Goal: Task Accomplishment & Management: Manage account settings

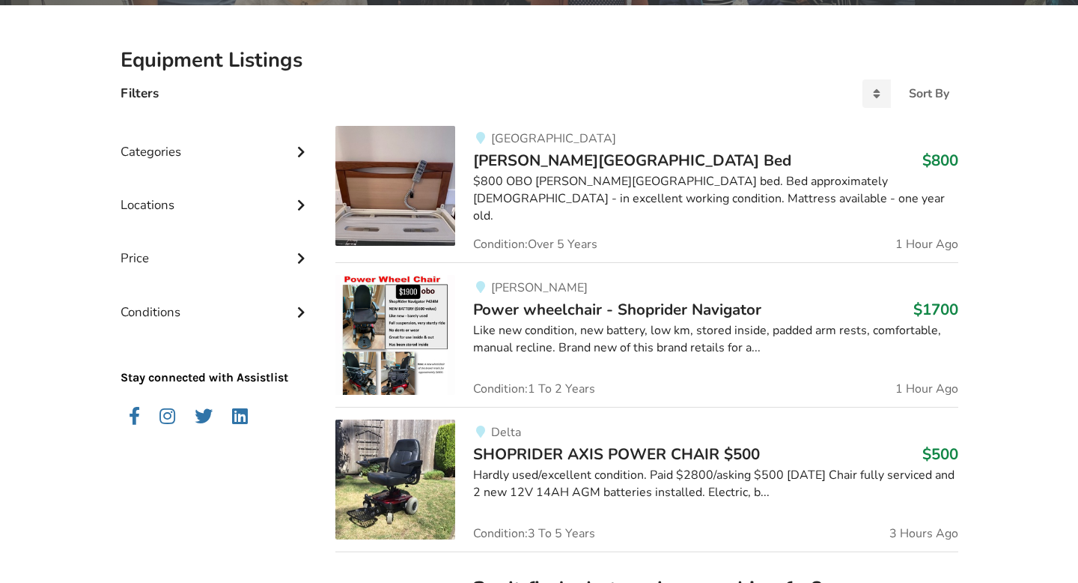
scroll to position [225, 0]
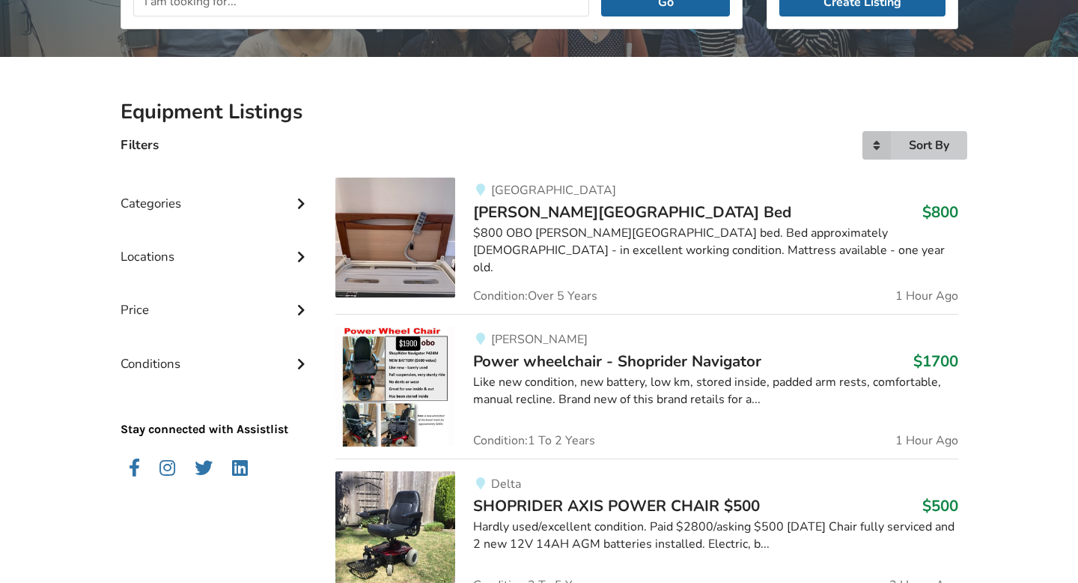
click at [917, 145] on div "Sort By" at bounding box center [929, 145] width 40 height 12
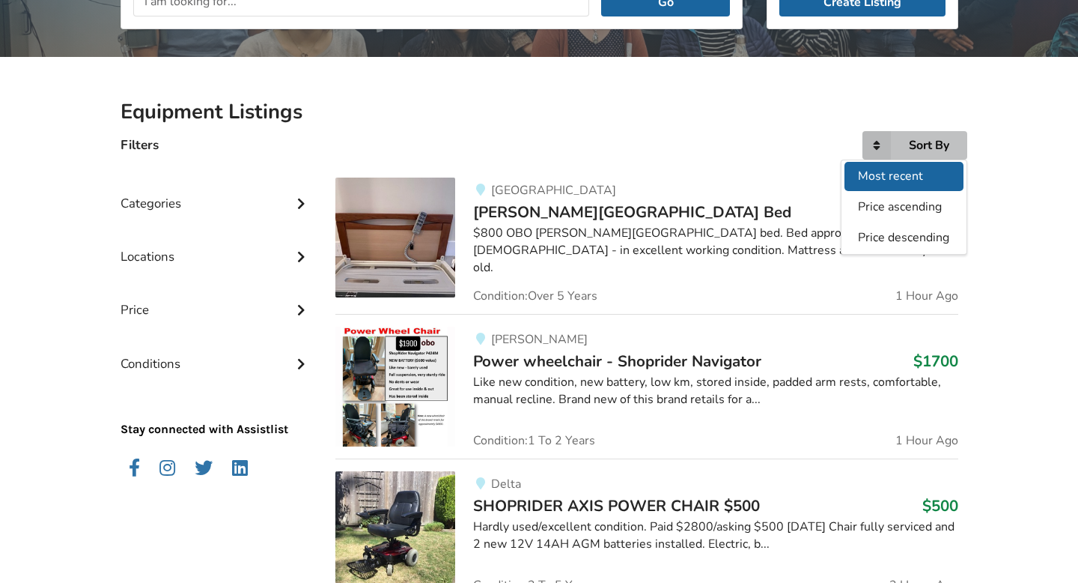
click at [896, 179] on span "Most recent" at bounding box center [890, 176] width 65 height 16
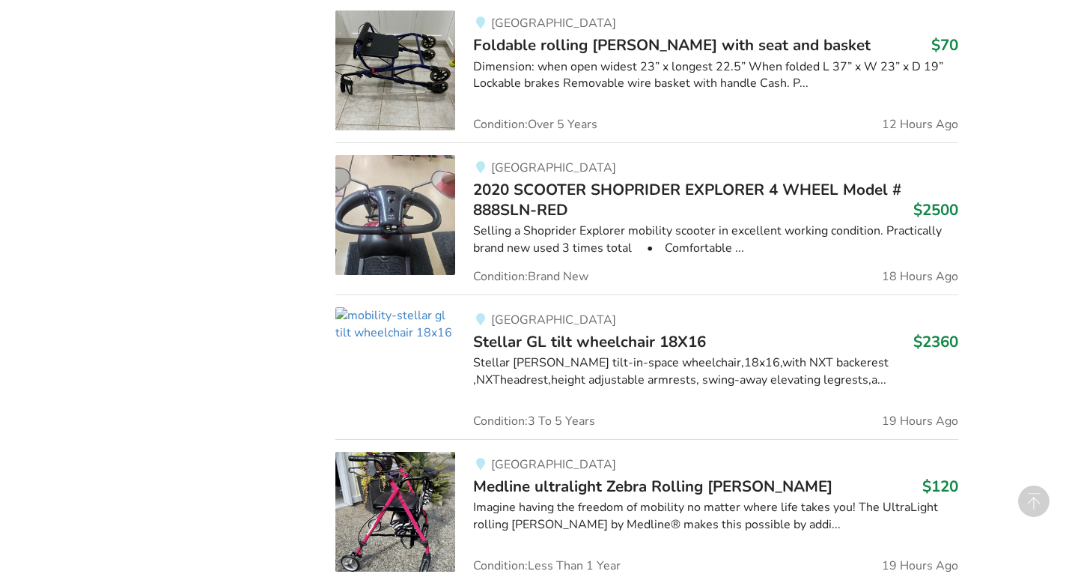
scroll to position [2139, 0]
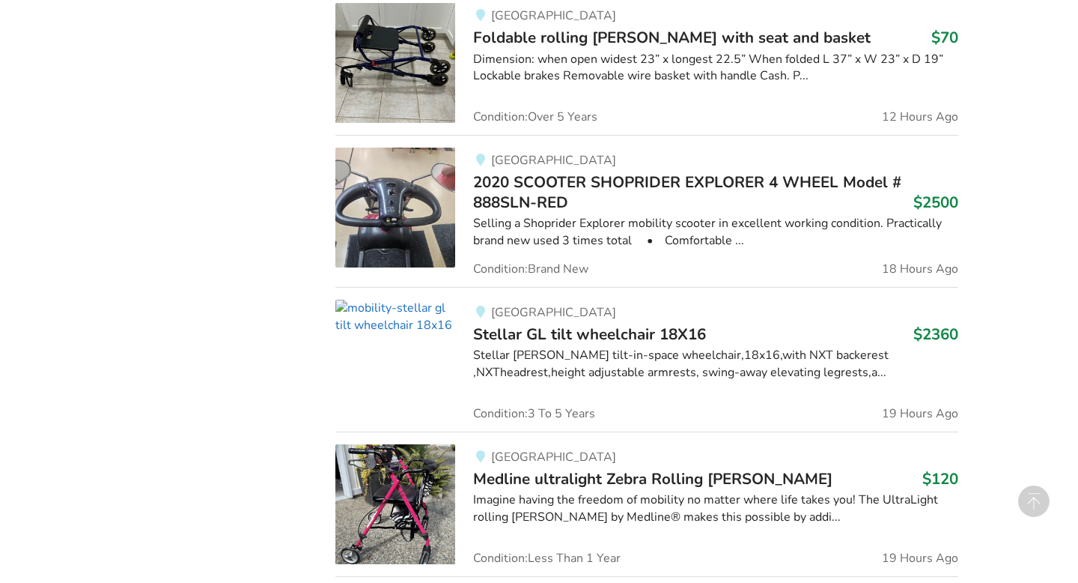
click at [407, 317] on img at bounding box center [395, 317] width 120 height 34
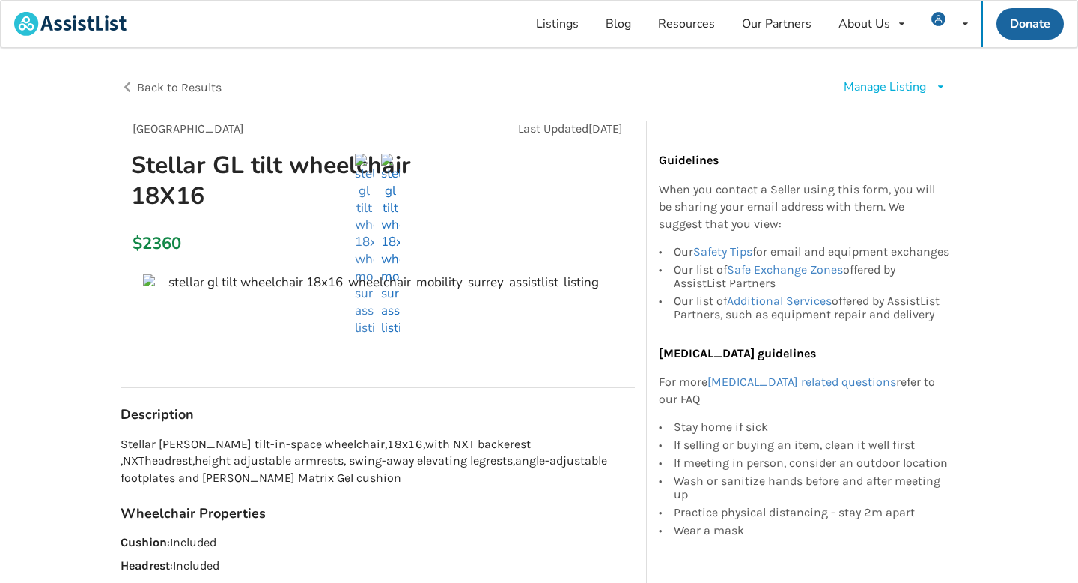
click at [383, 252] on img at bounding box center [390, 245] width 19 height 183
click at [890, 91] on div "Manage Listing" at bounding box center [885, 87] width 82 height 17
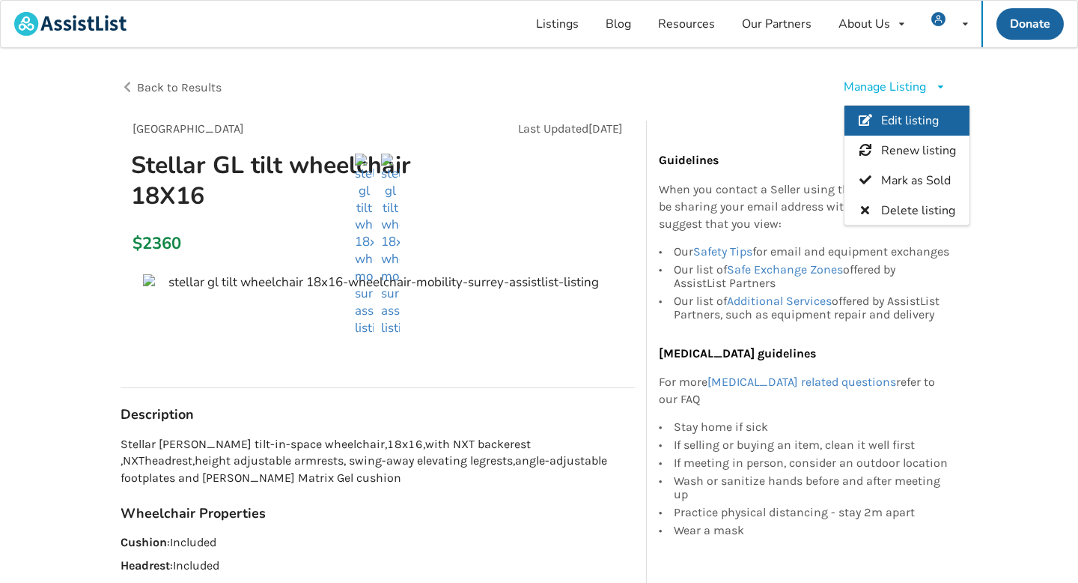
click at [892, 115] on span "Edit listing" at bounding box center [910, 121] width 58 height 16
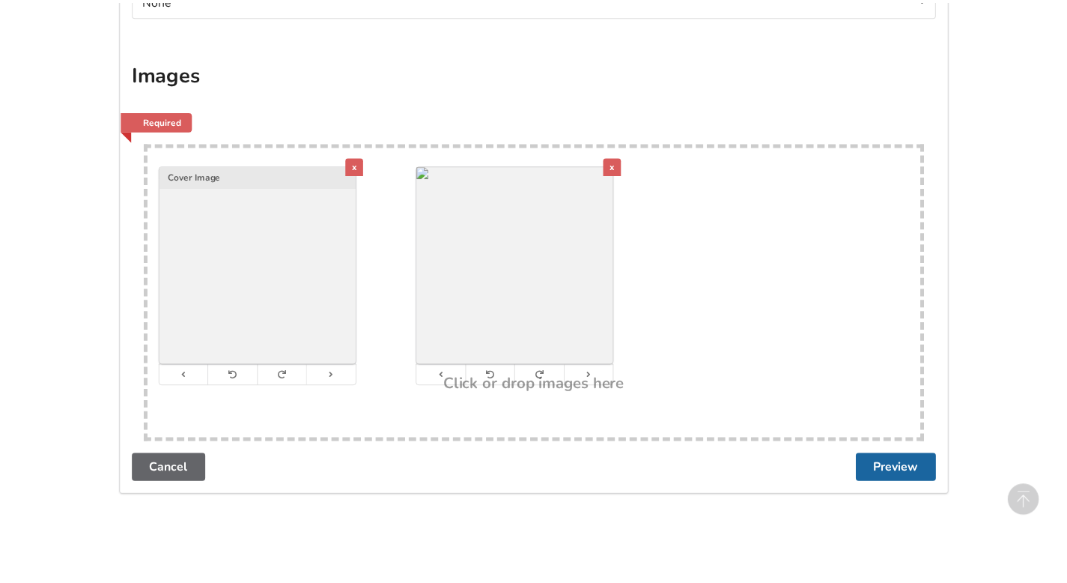
scroll to position [2682, 0]
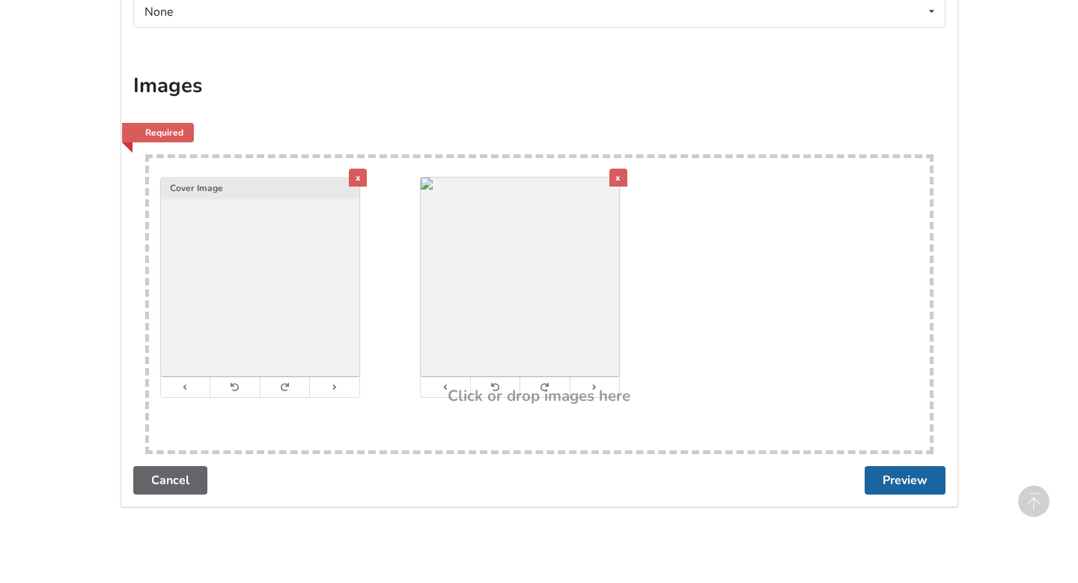
click at [359, 173] on div "x" at bounding box center [358, 177] width 18 height 18
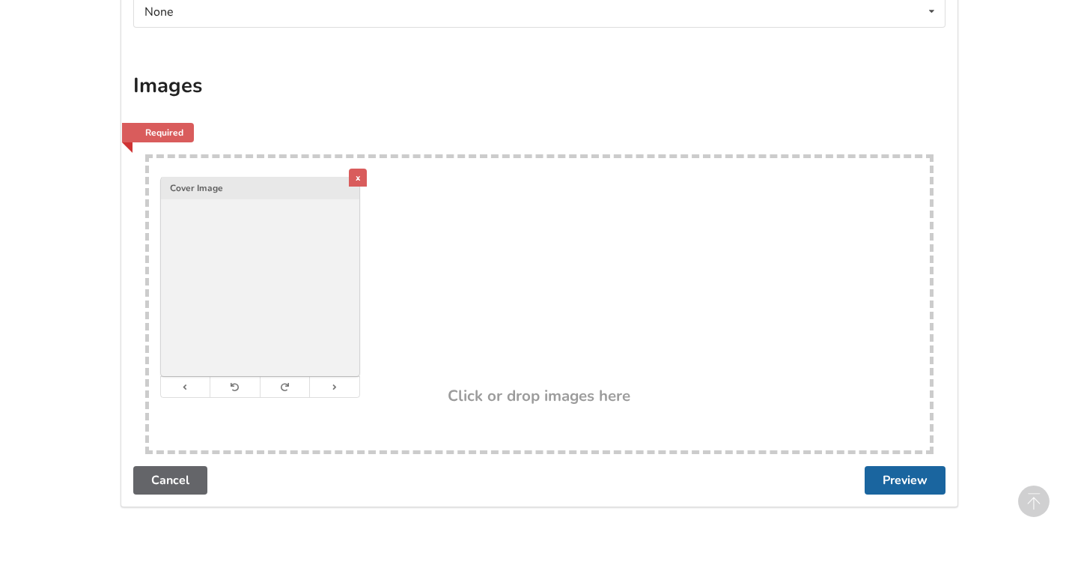
click at [359, 177] on div "x" at bounding box center [358, 177] width 18 height 18
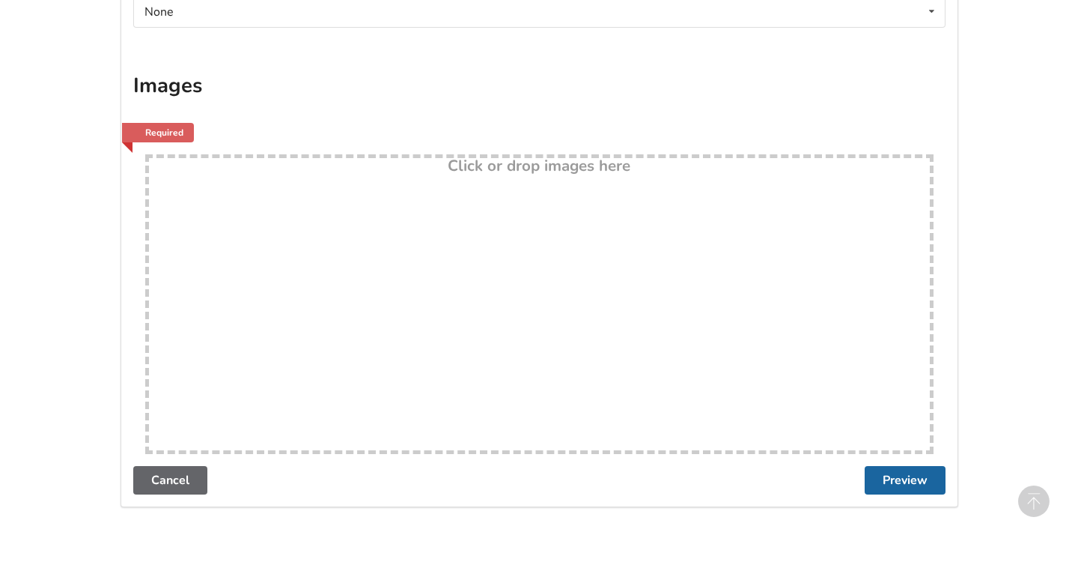
click at [648, 309] on div "Drop here! Click or drop images here" at bounding box center [539, 304] width 789 height 300
type input "C:\fakepath\W1.jpeg"
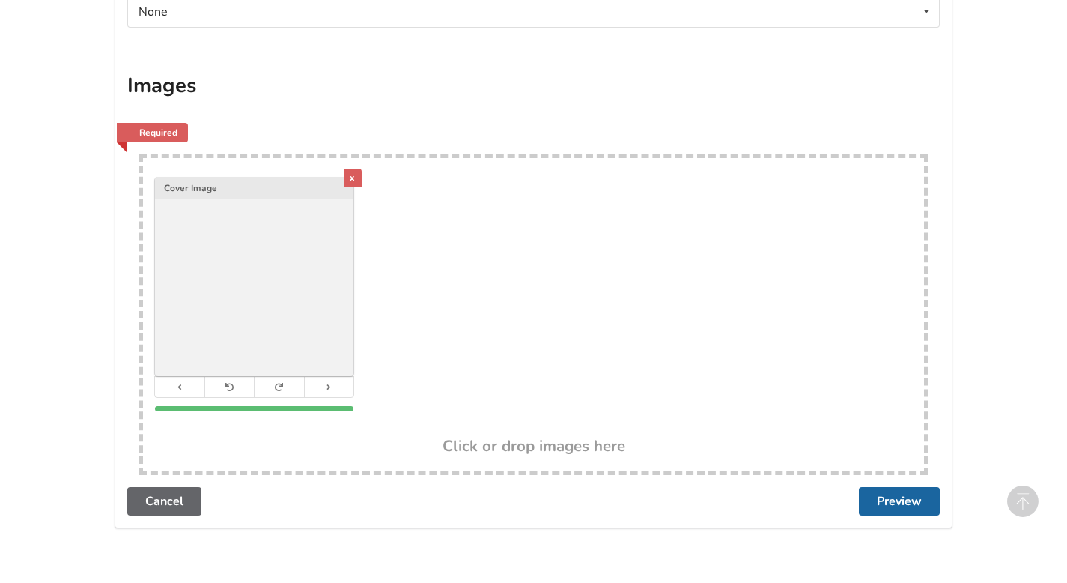
click at [246, 246] on img at bounding box center [254, 276] width 198 height 198
type input "C:\fakepath\1.jpeg"
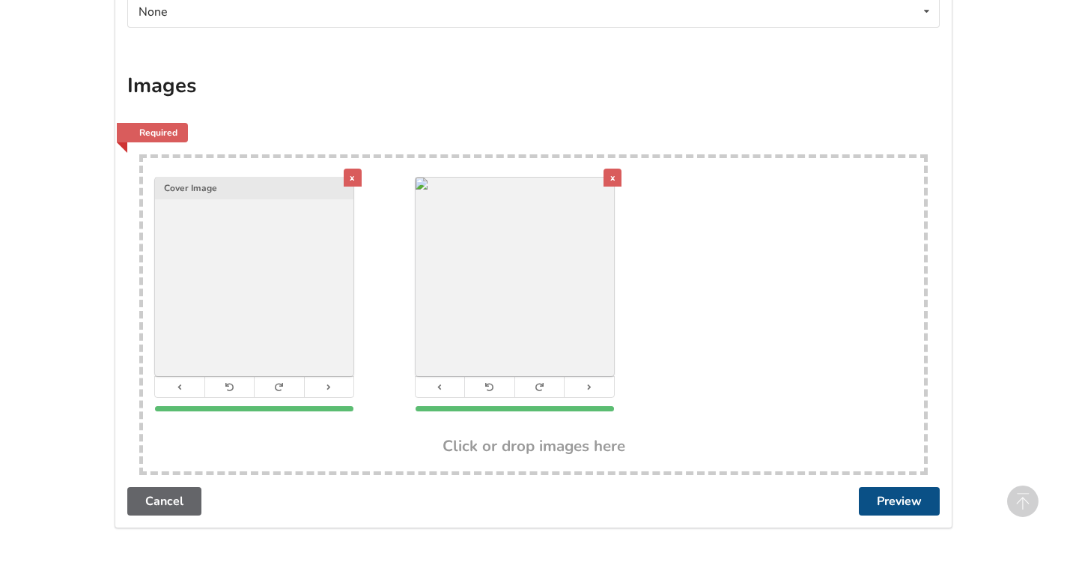
click at [899, 505] on button "Preview" at bounding box center [899, 501] width 81 height 28
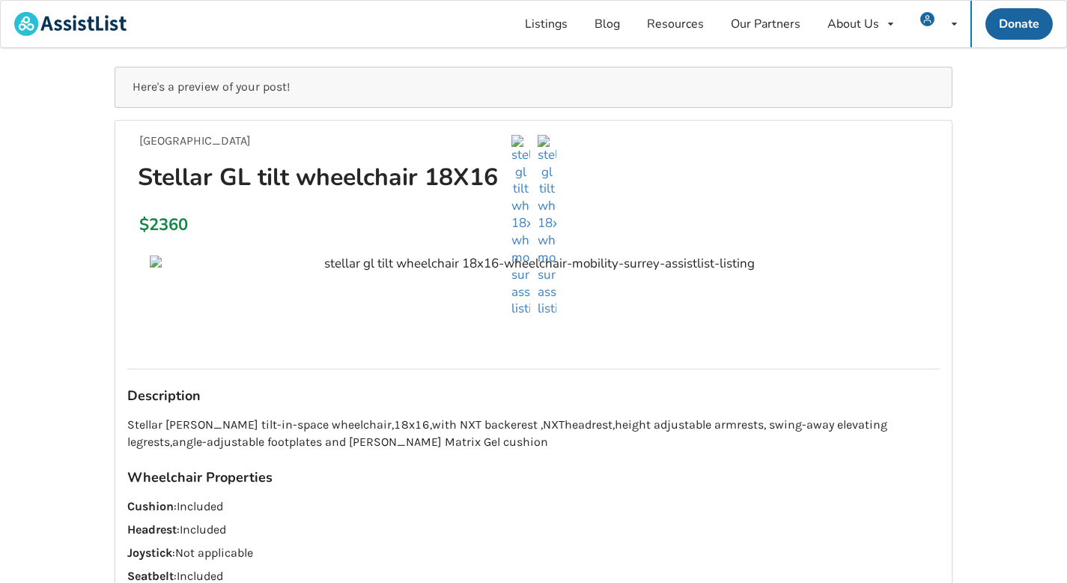
click at [161, 256] on ul at bounding box center [533, 226] width 812 height 183
click at [306, 264] on ul at bounding box center [533, 226] width 812 height 183
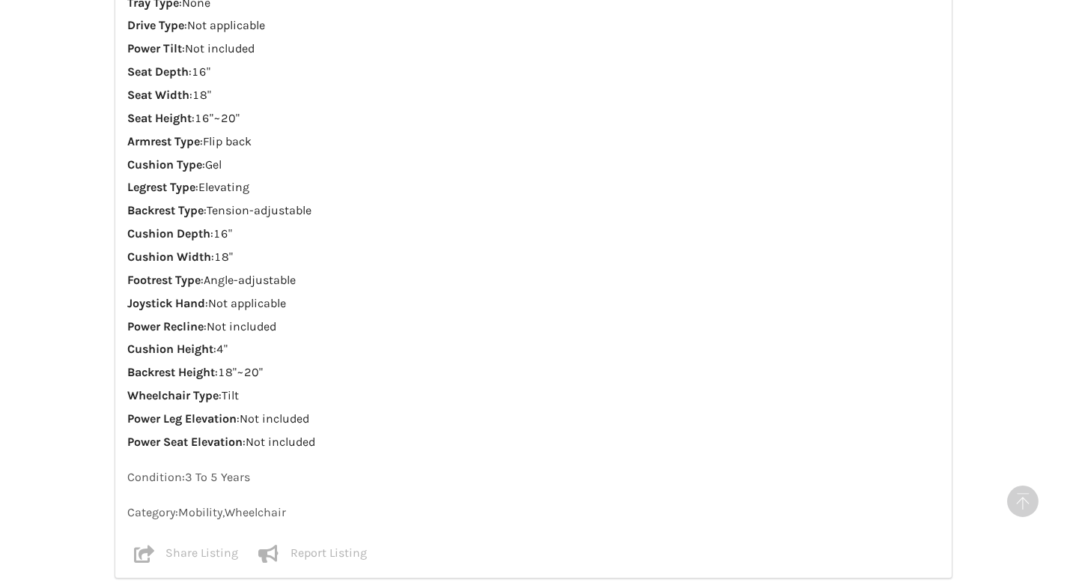
scroll to position [844, 0]
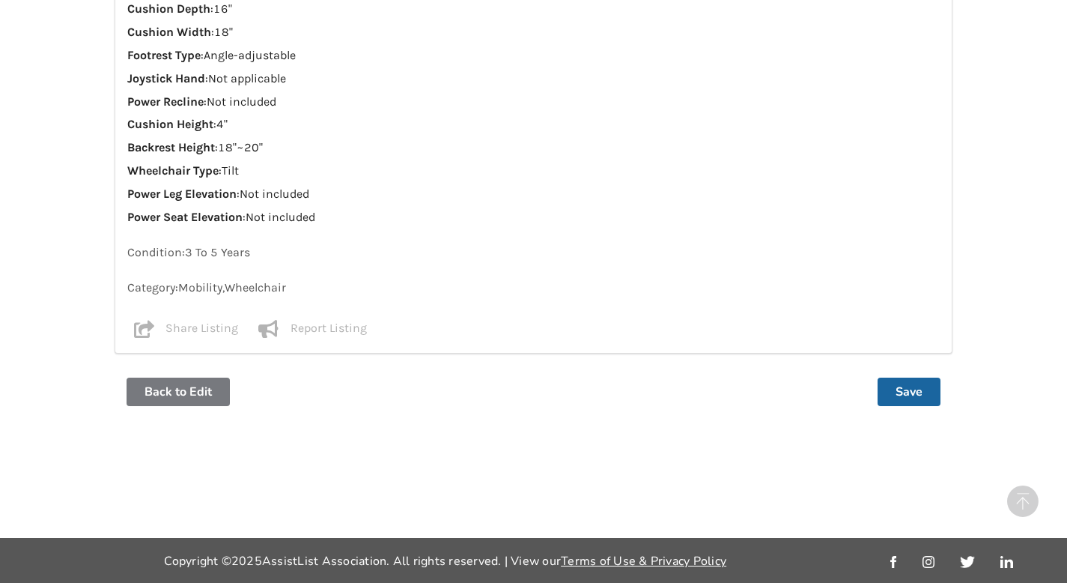
click at [219, 386] on button "Back to Edit" at bounding box center [178, 391] width 103 height 28
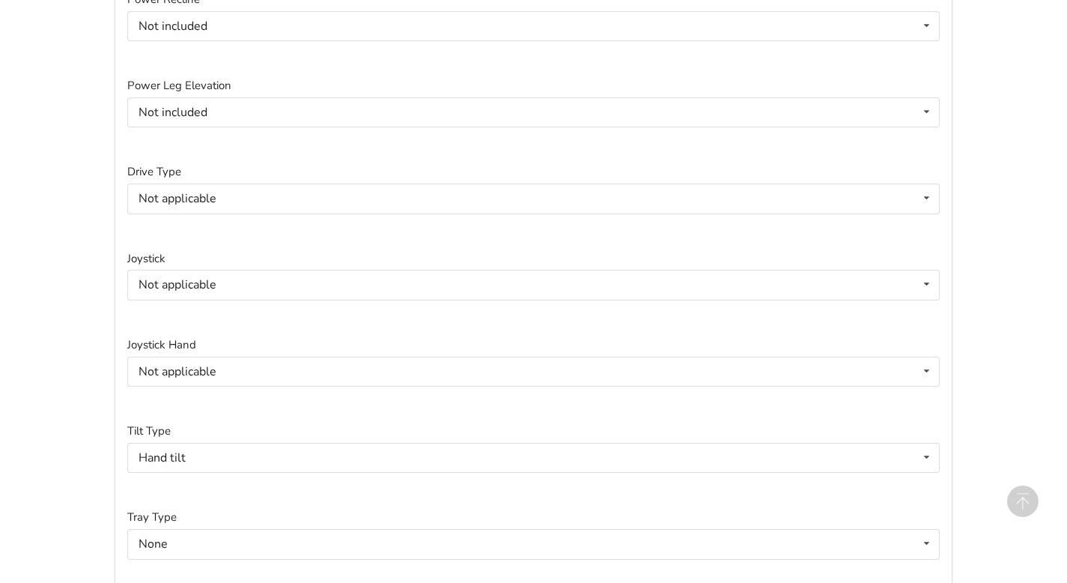
scroll to position [2792, 0]
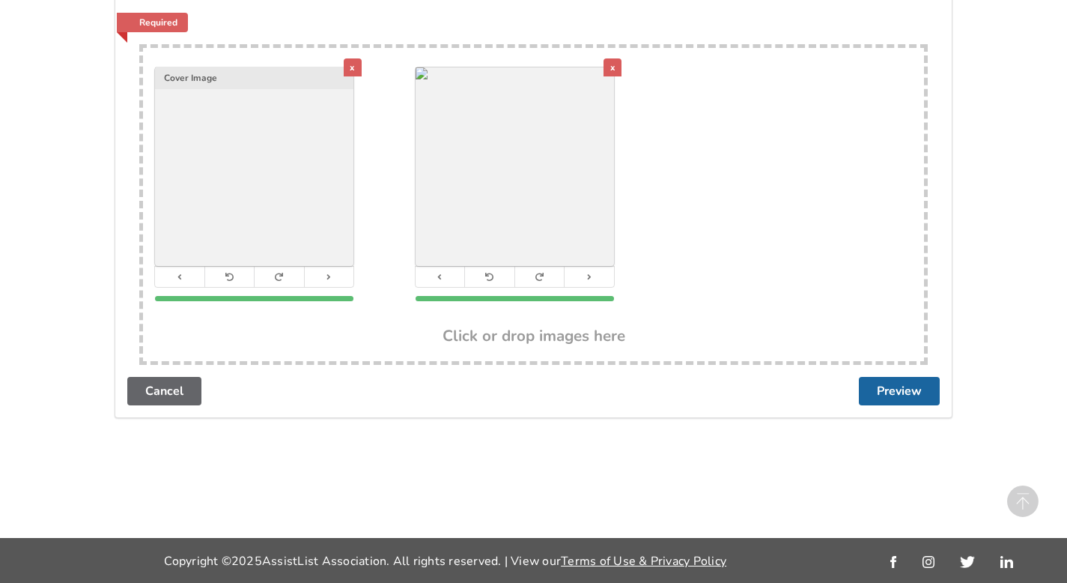
click at [347, 70] on div "x" at bounding box center [353, 67] width 18 height 18
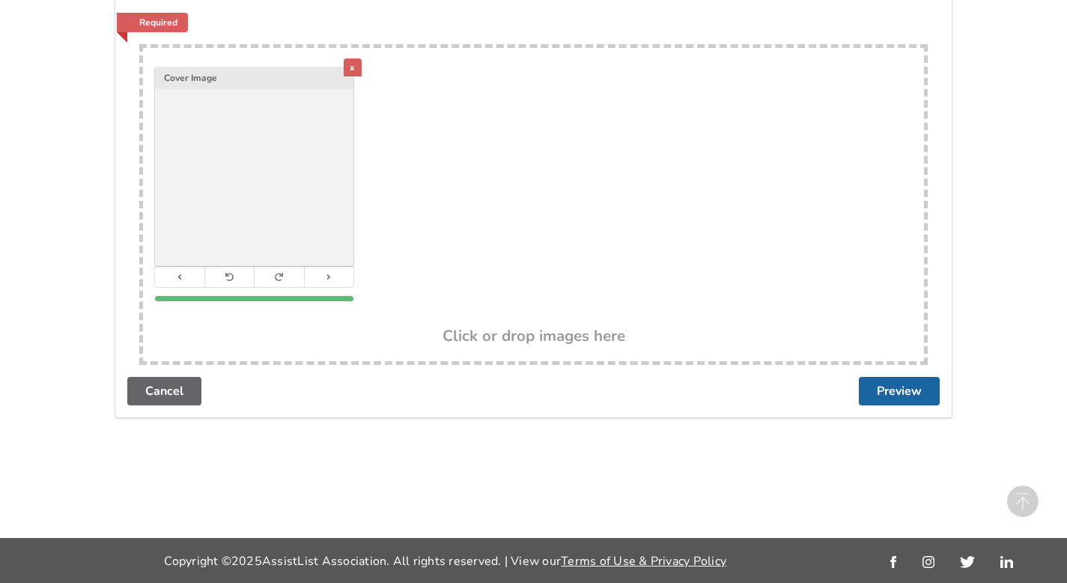
click at [347, 70] on div "x" at bounding box center [353, 67] width 18 height 18
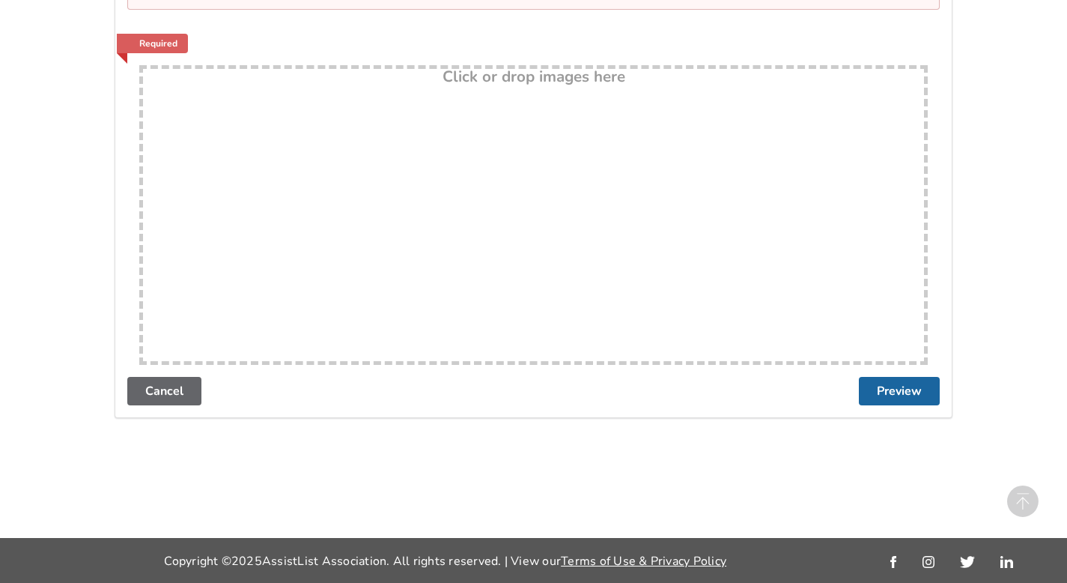
click at [560, 156] on div "Drop here! Click or drop images here" at bounding box center [533, 215] width 789 height 300
type input "C:\fakepath\2.jpeg"
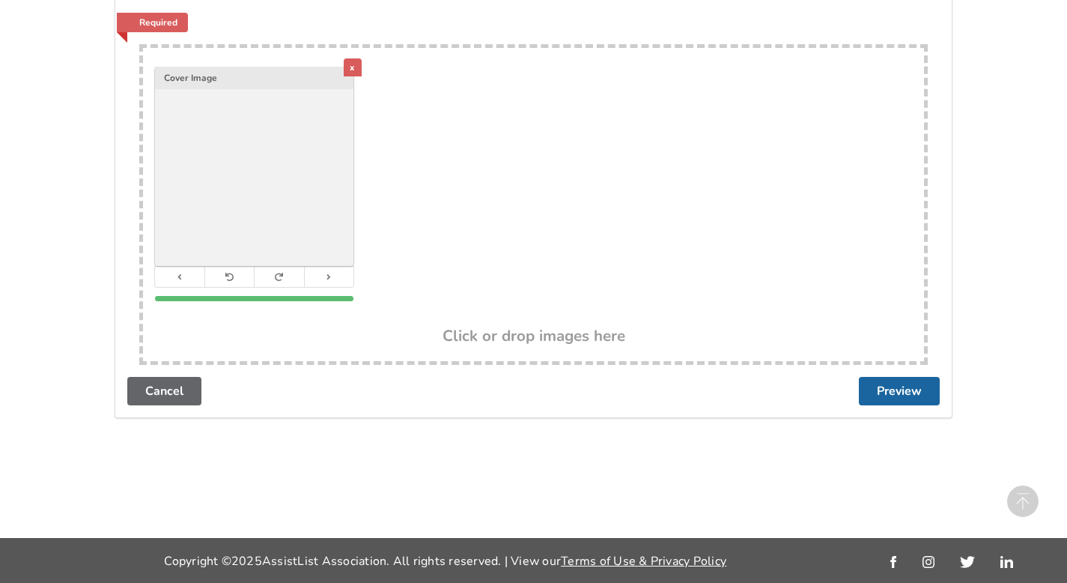
click at [404, 147] on div "x Cover Image" at bounding box center [533, 188] width 781 height 280
type input "C:\fakepath\1.jpeg"
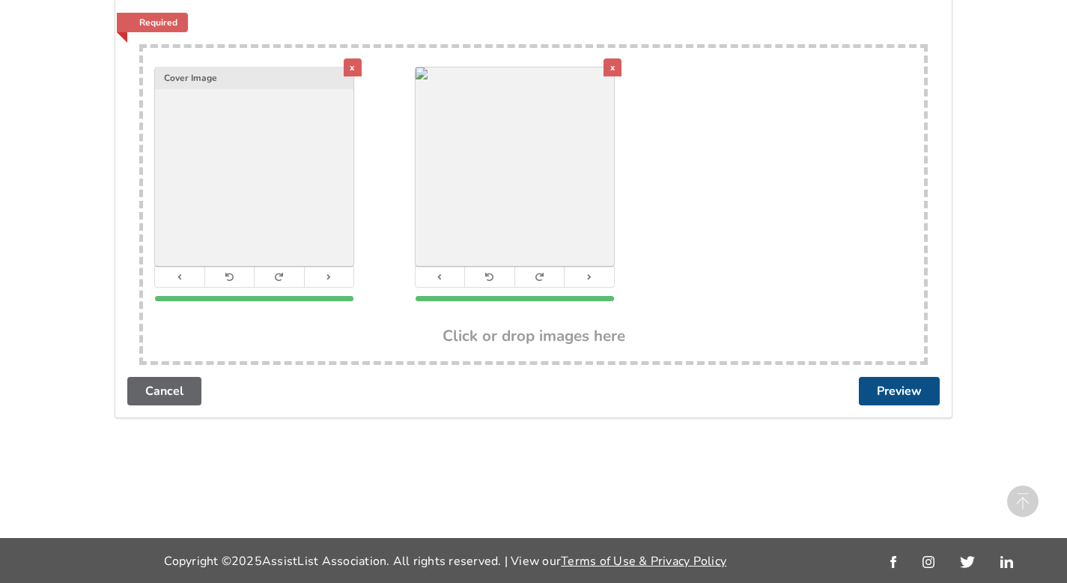
click at [896, 386] on button "Preview" at bounding box center [899, 391] width 81 height 28
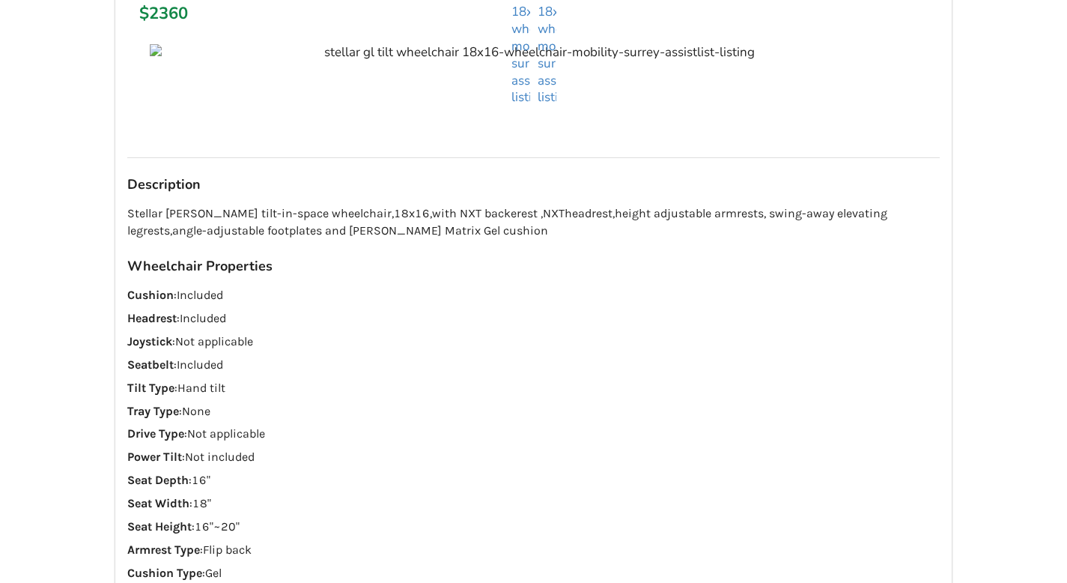
scroll to position [0, 0]
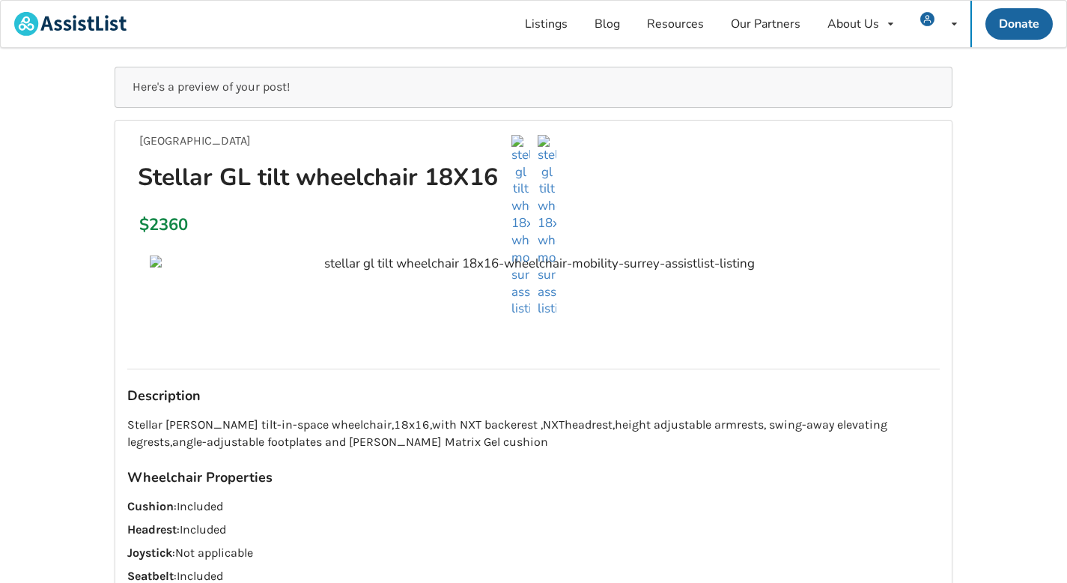
click at [154, 259] on ul at bounding box center [533, 226] width 812 height 183
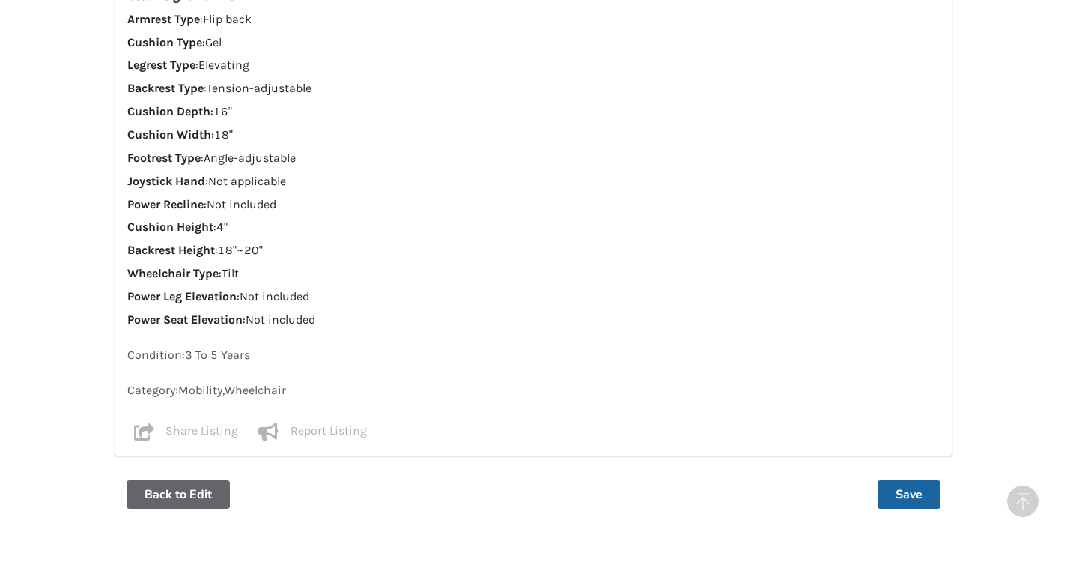
scroll to position [844, 0]
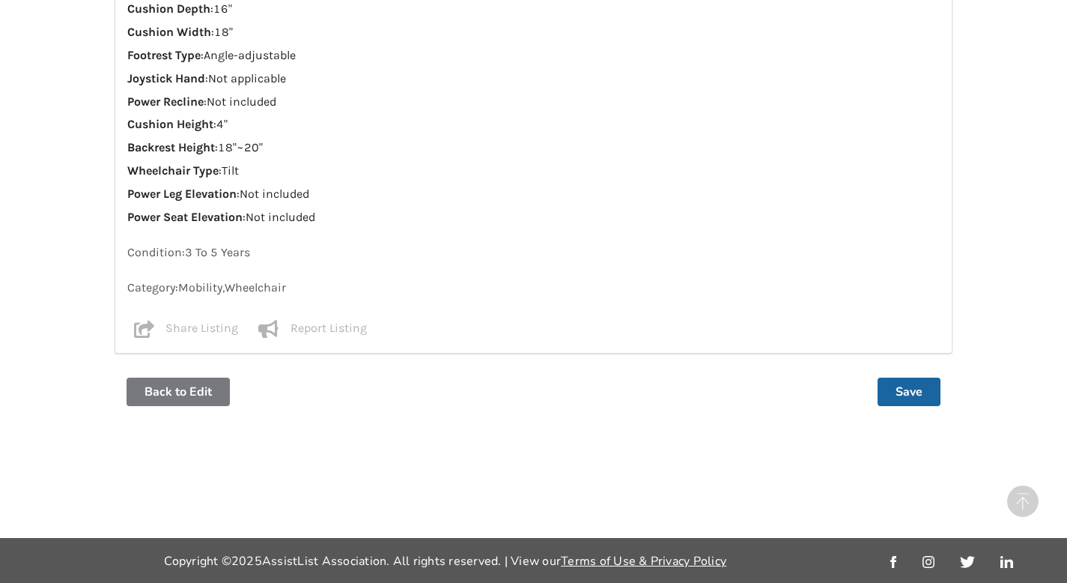
click at [186, 401] on button "Back to Edit" at bounding box center [178, 391] width 103 height 28
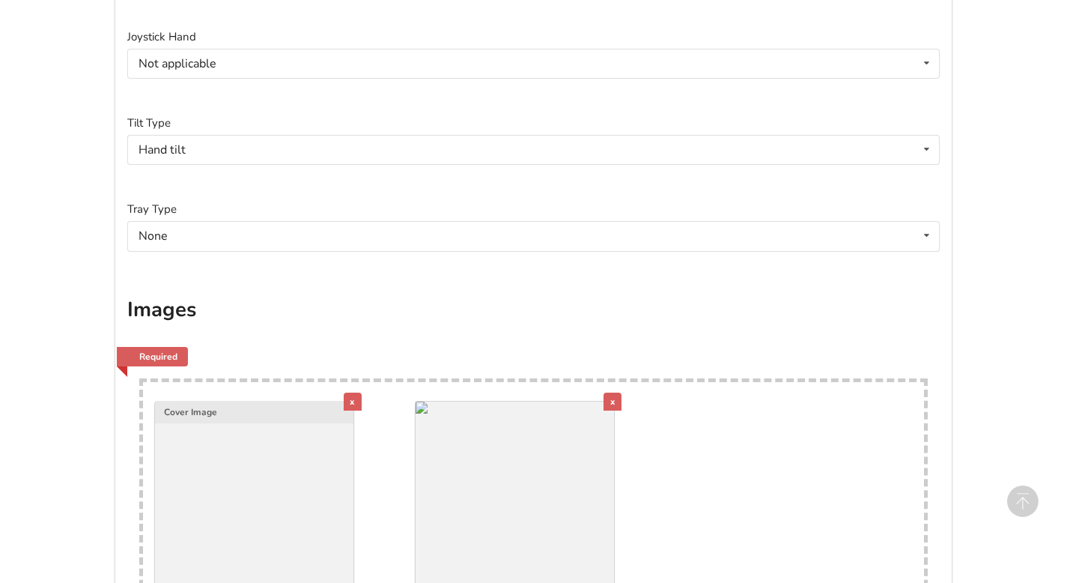
scroll to position [2792, 0]
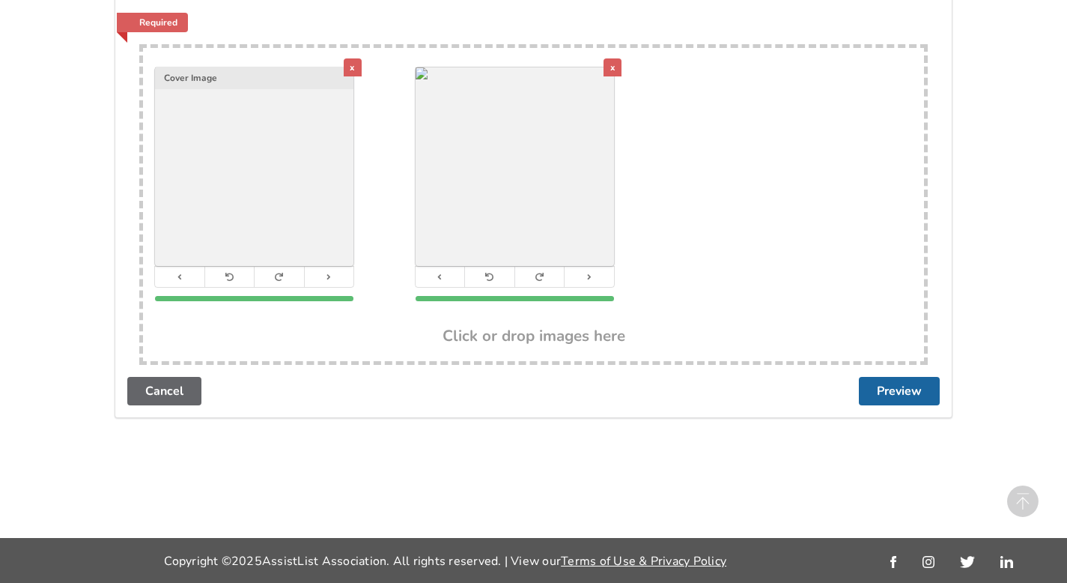
click at [357, 65] on div "x" at bounding box center [353, 67] width 18 height 18
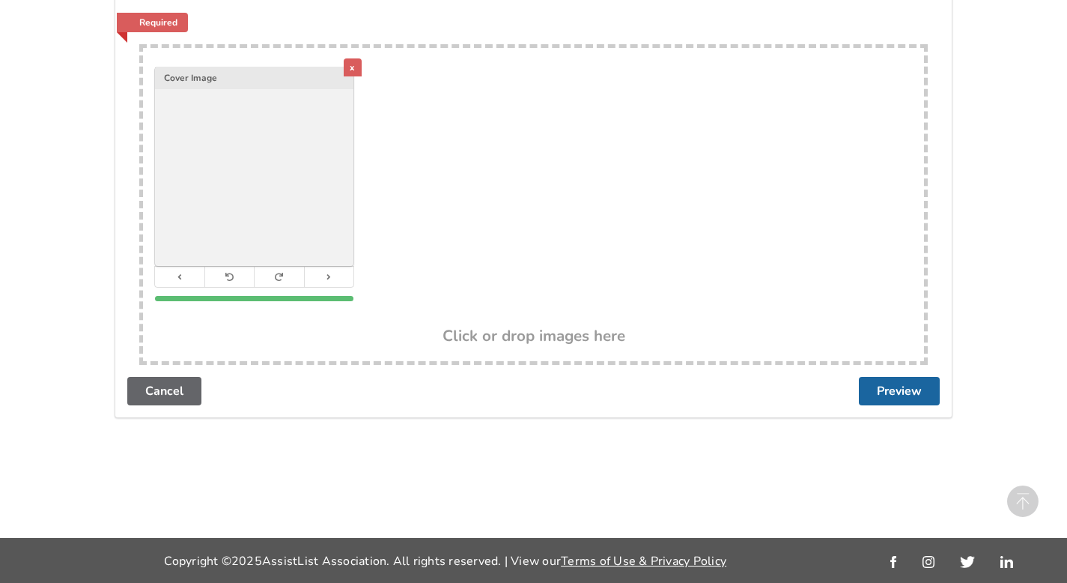
click at [353, 68] on div "x" at bounding box center [353, 67] width 18 height 18
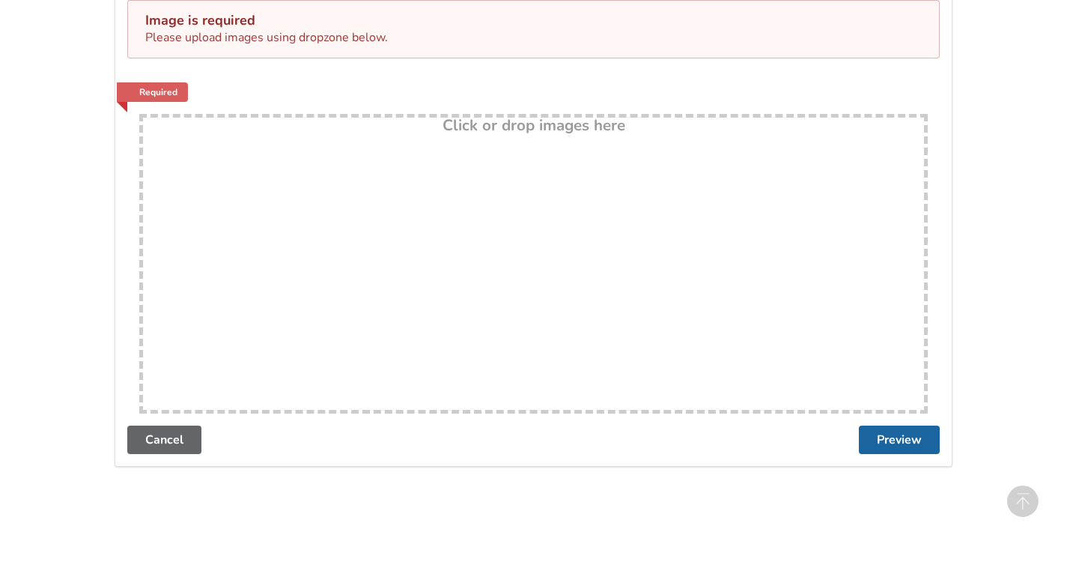
scroll to position [2841, 0]
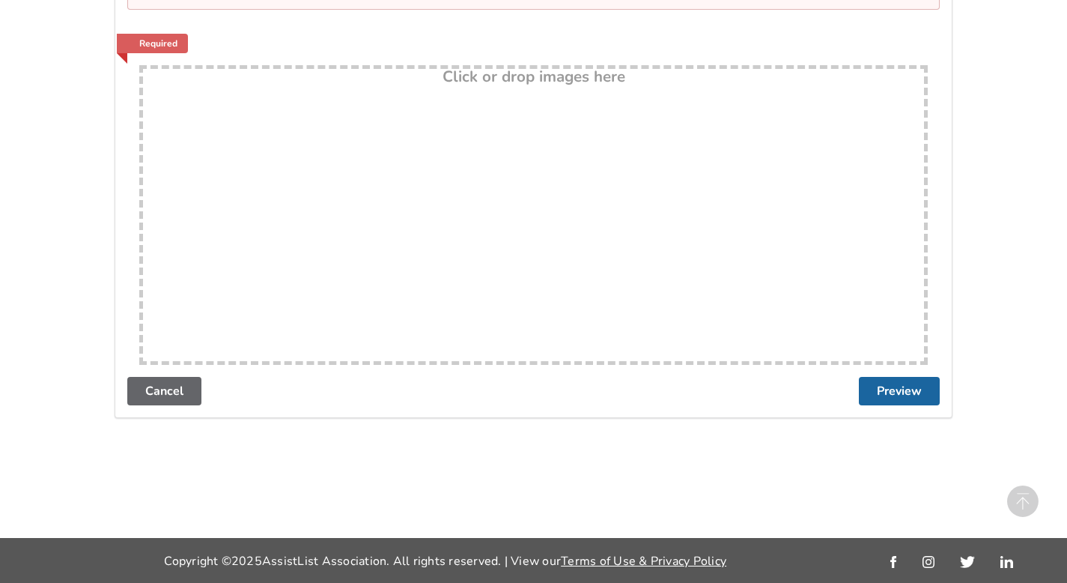
click at [466, 148] on div "Drop here! Click or drop images here" at bounding box center [533, 215] width 789 height 300
click at [446, 192] on div "Drop here! Click or drop images here" at bounding box center [533, 215] width 789 height 300
type input "C:\fakepath\1.jpeg"
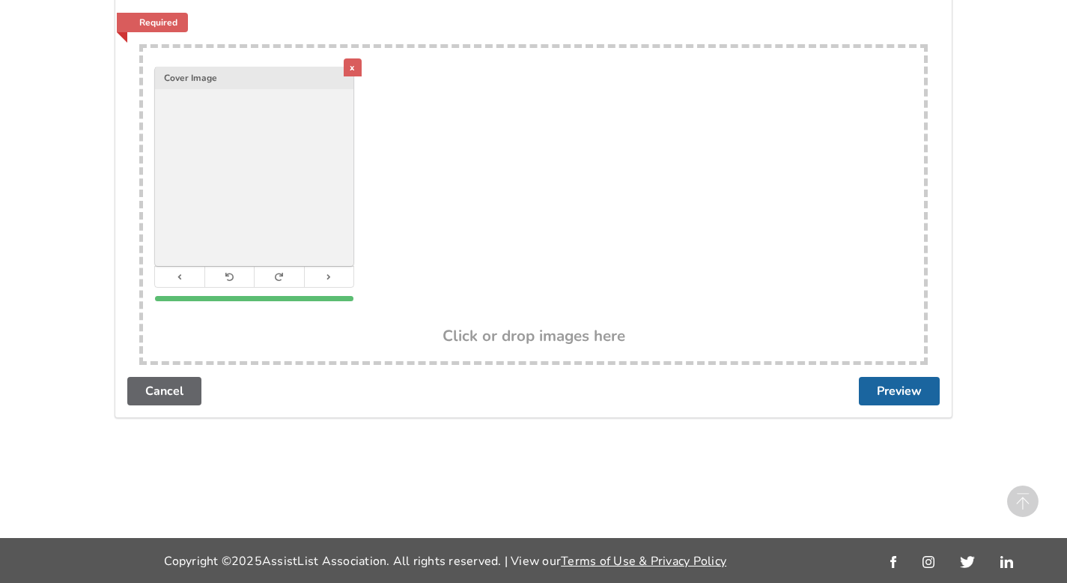
scroll to position [2792, 0]
click at [291, 204] on img at bounding box center [254, 166] width 198 height 198
click at [882, 389] on button "Preview" at bounding box center [899, 391] width 81 height 28
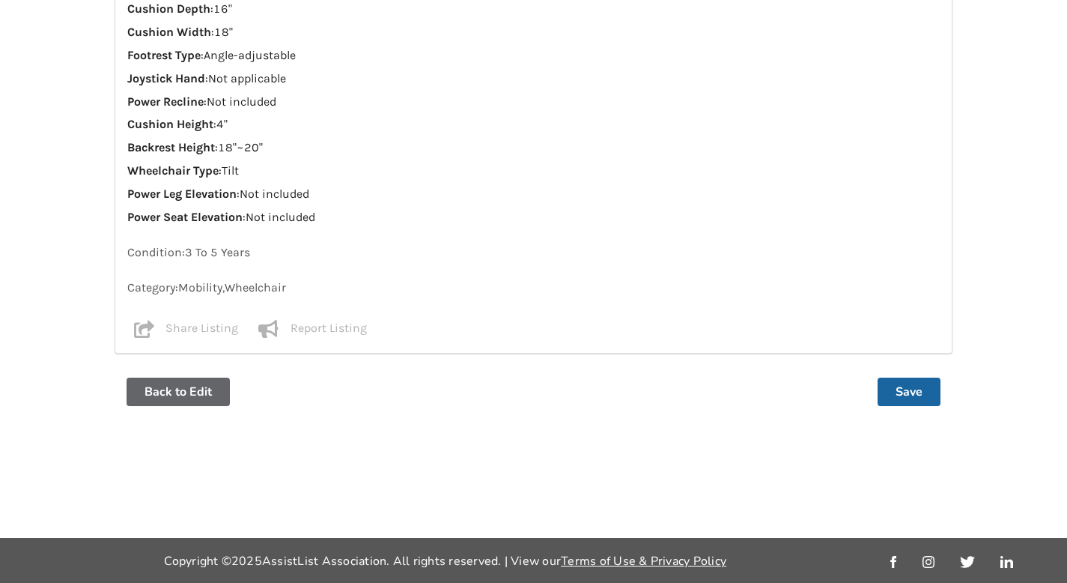
scroll to position [0, 0]
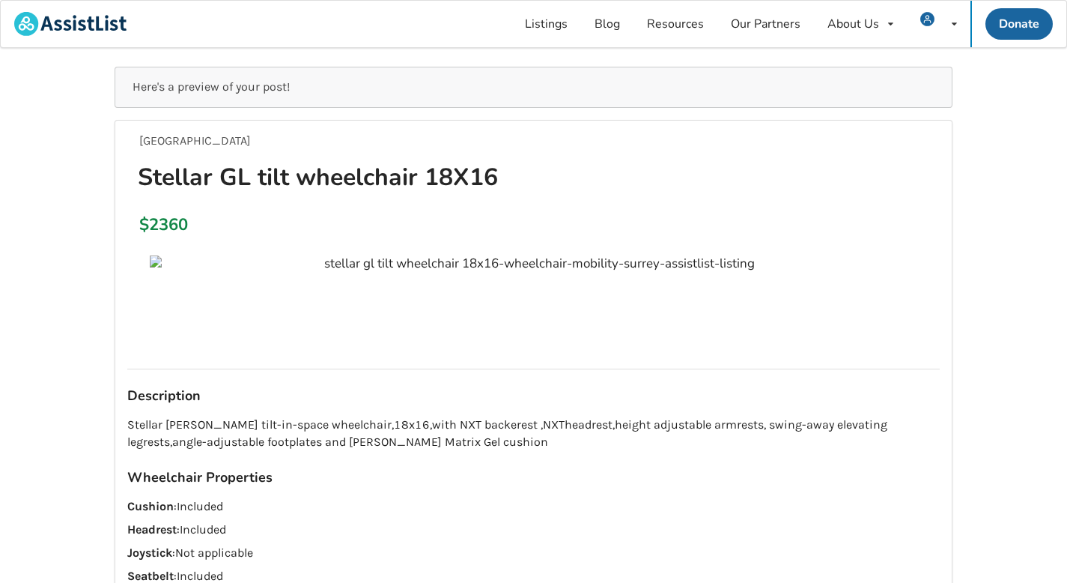
click at [160, 260] on img at bounding box center [534, 263] width 768 height 17
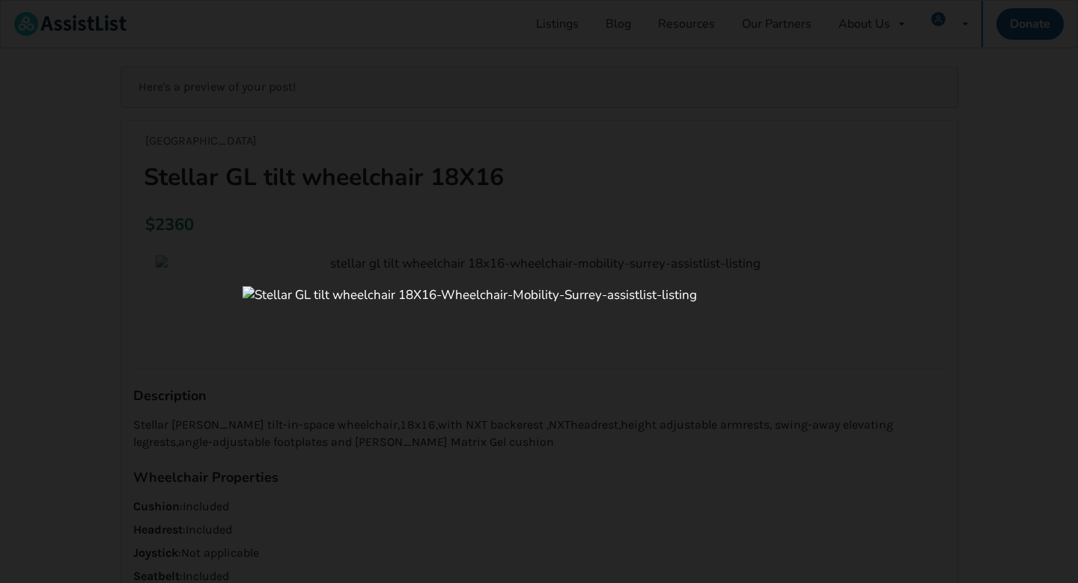
click at [294, 300] on img at bounding box center [539, 295] width 593 height 18
click at [245, 296] on img at bounding box center [539, 295] width 593 height 18
click at [325, 177] on div at bounding box center [539, 291] width 1078 height 583
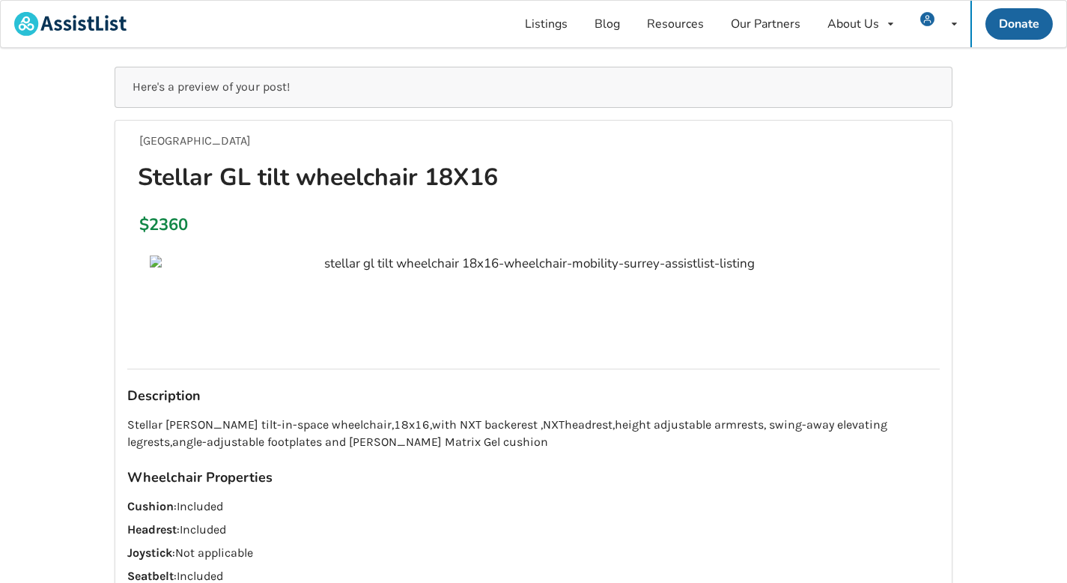
click at [210, 268] on img at bounding box center [534, 263] width 768 height 17
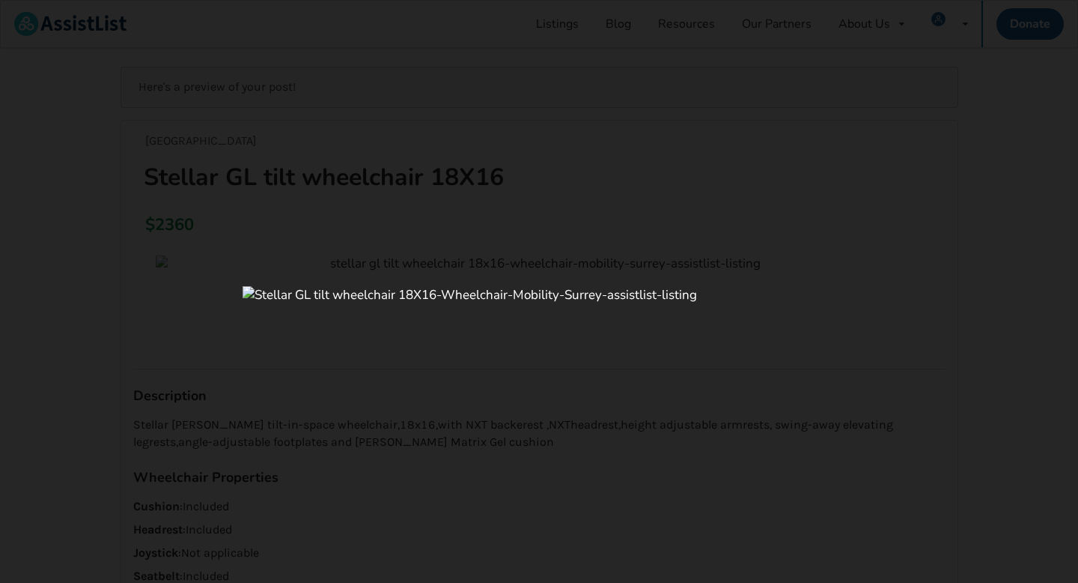
click at [255, 257] on div at bounding box center [539, 291] width 1078 height 583
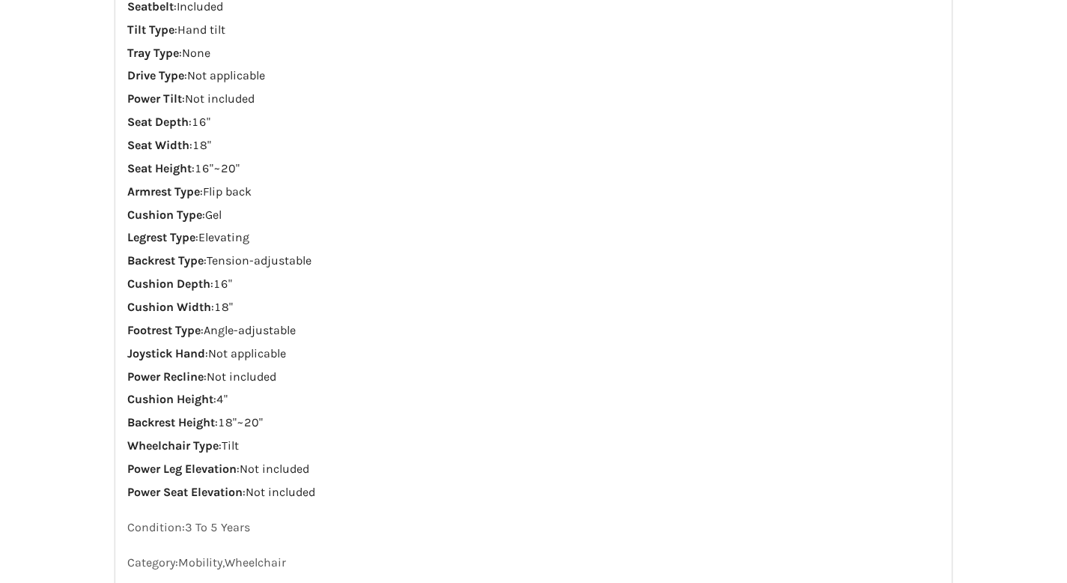
scroll to position [844, 0]
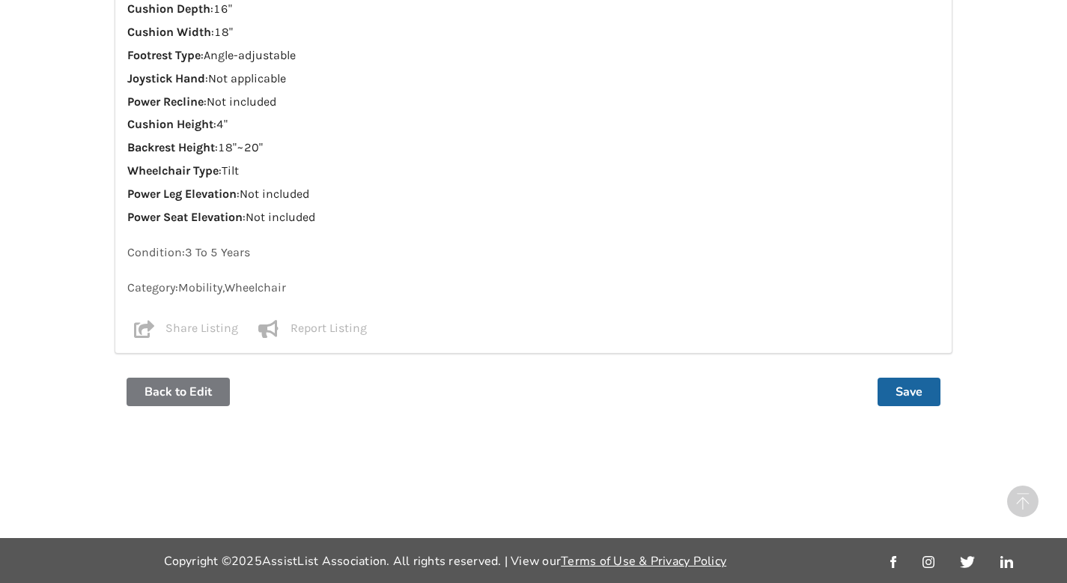
click at [169, 388] on button "Back to Edit" at bounding box center [178, 391] width 103 height 28
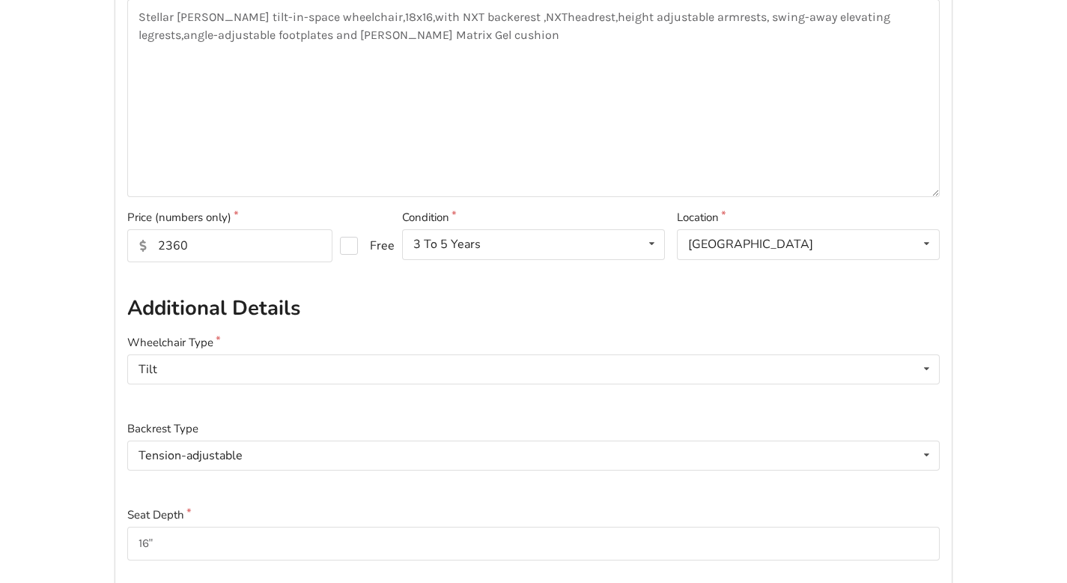
scroll to position [194, 0]
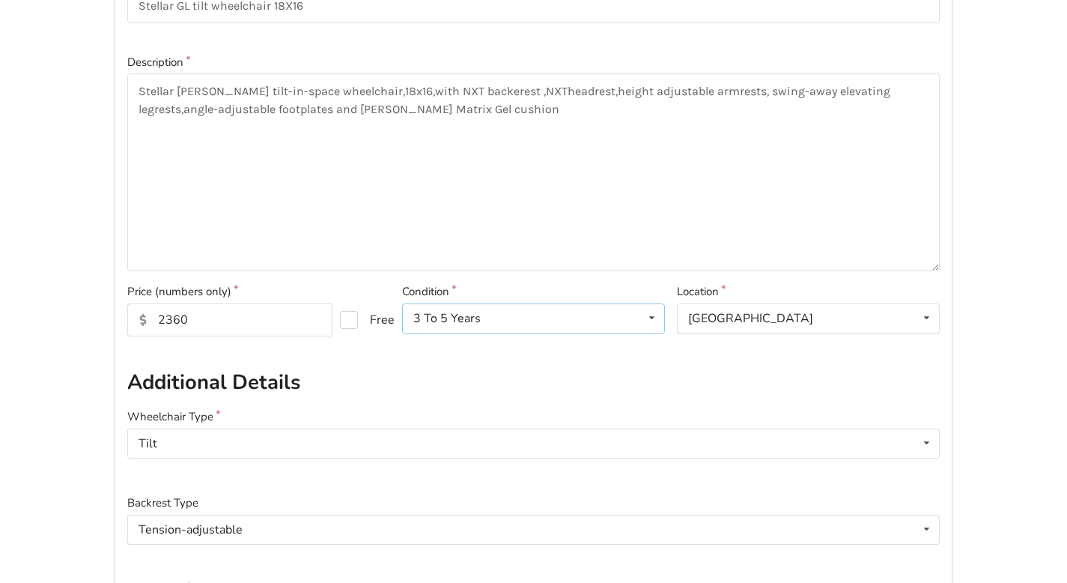
click at [430, 316] on div "3 To 5 Years" at bounding box center [446, 318] width 67 height 12
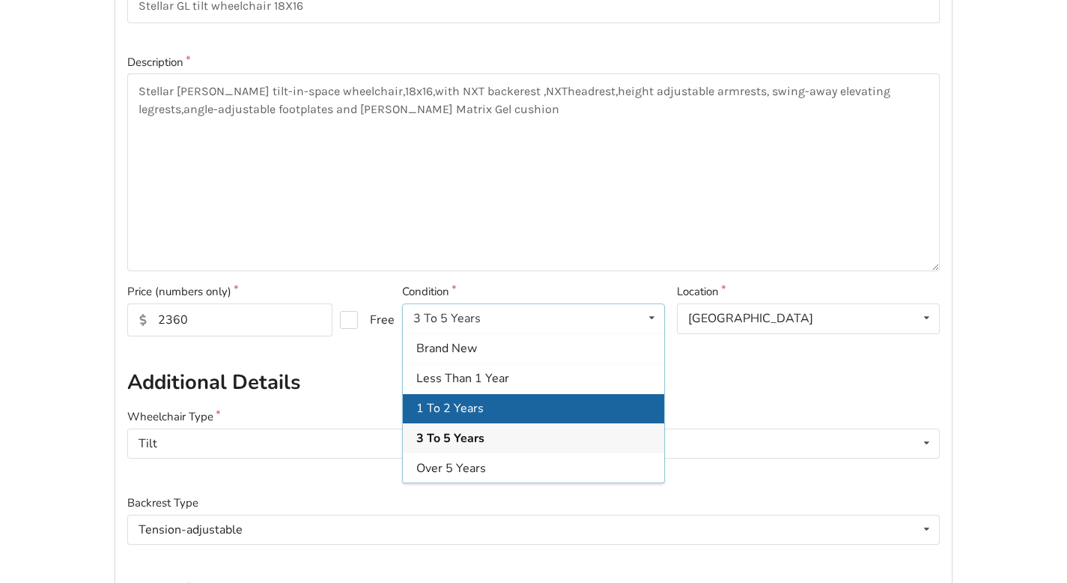
click at [430, 409] on span "1 To 2 Years" at bounding box center [449, 408] width 67 height 16
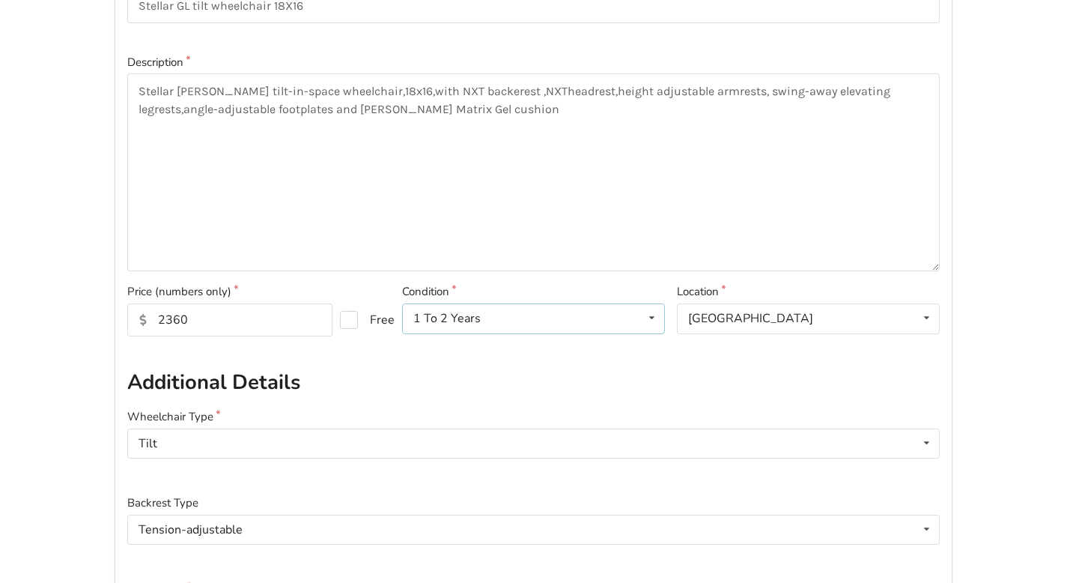
click at [477, 324] on div "1 To 2 Years" at bounding box center [446, 318] width 67 height 12
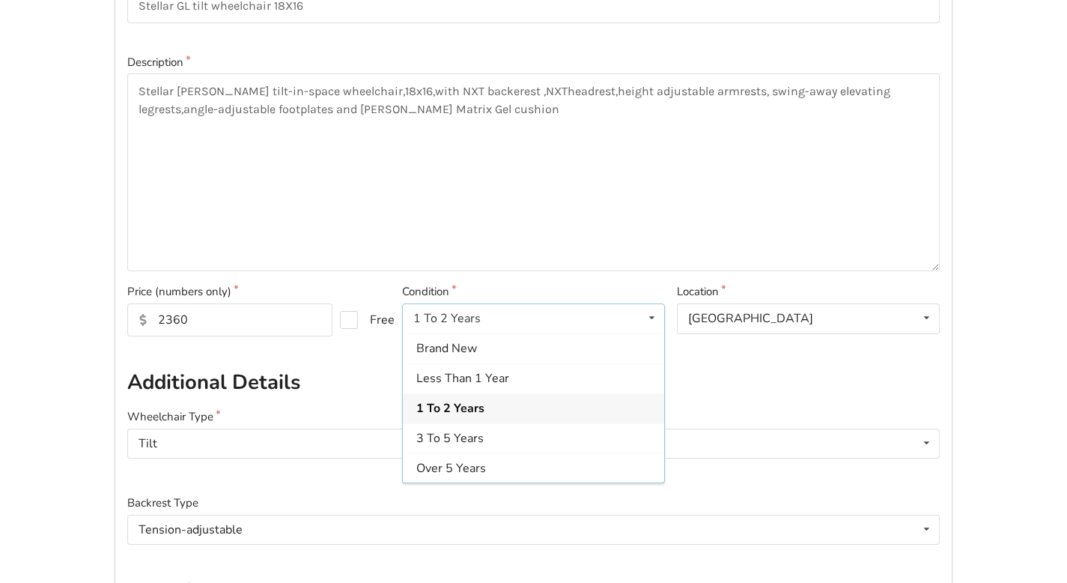
click at [452, 408] on span "1 To 2 Years" at bounding box center [450, 408] width 68 height 16
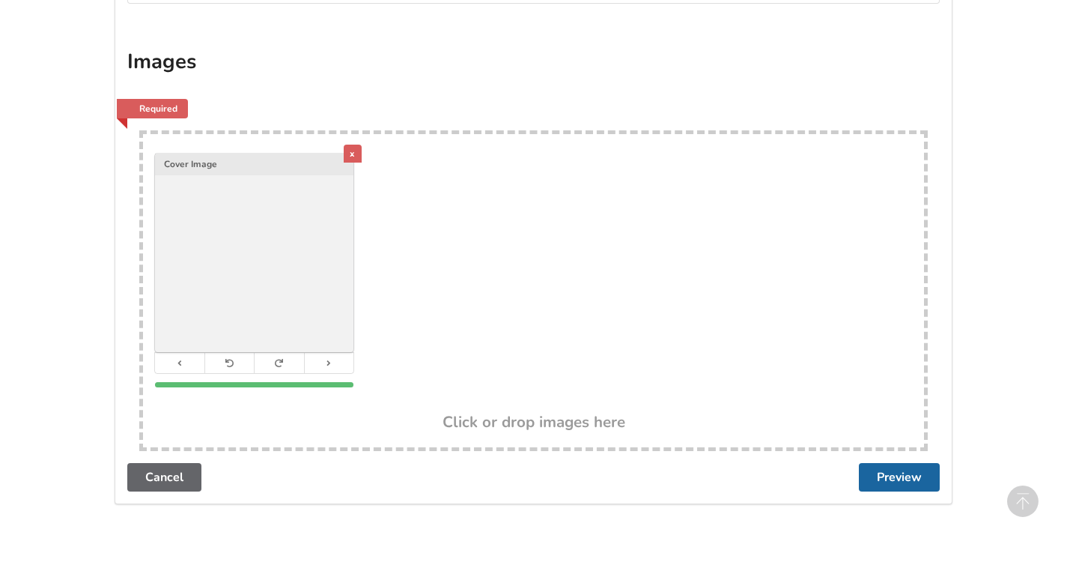
scroll to position [2709, 0]
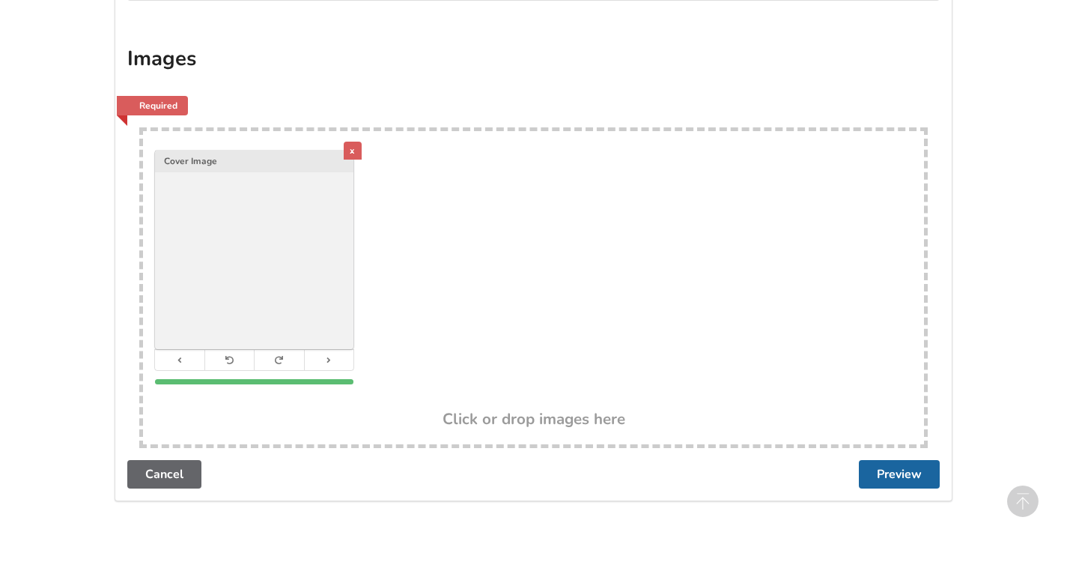
click at [353, 150] on div "x" at bounding box center [353, 151] width 18 height 18
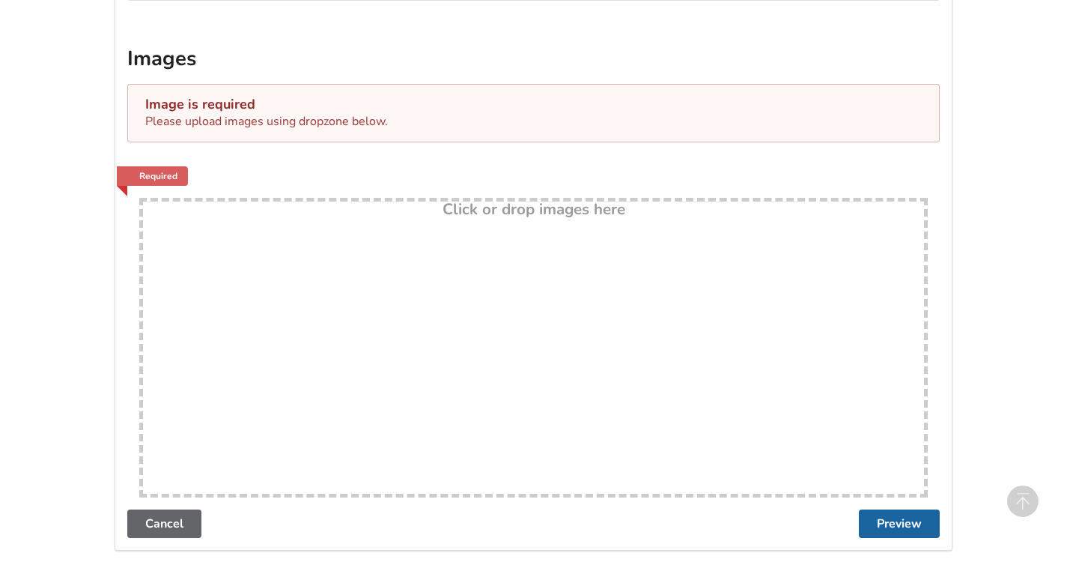
click at [450, 334] on div "Drop here! Click or drop images here" at bounding box center [533, 348] width 789 height 300
type input "C:\fakepath\2.jpeg"
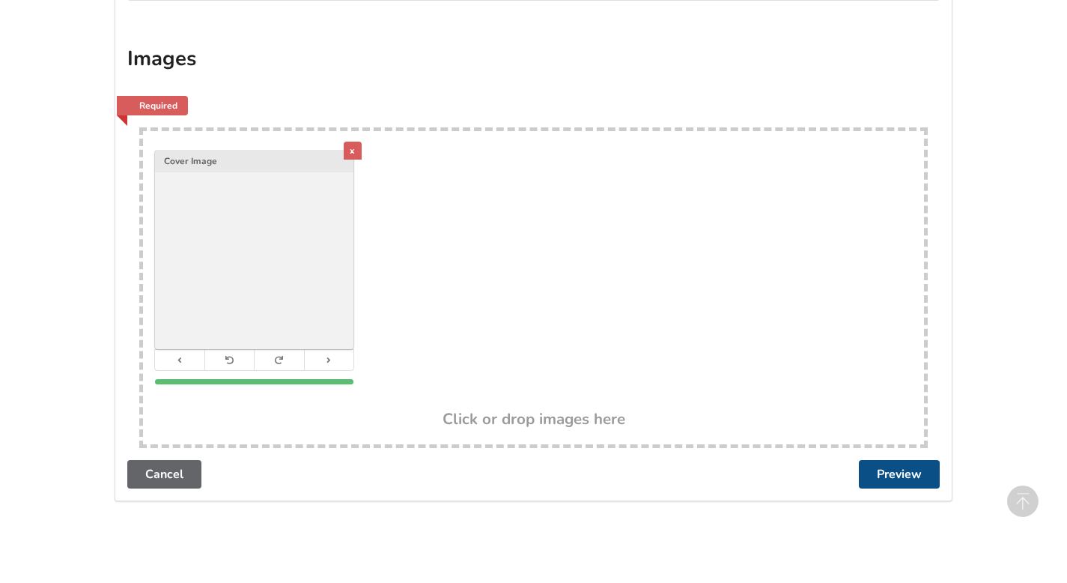
click at [880, 475] on button "Preview" at bounding box center [899, 474] width 81 height 28
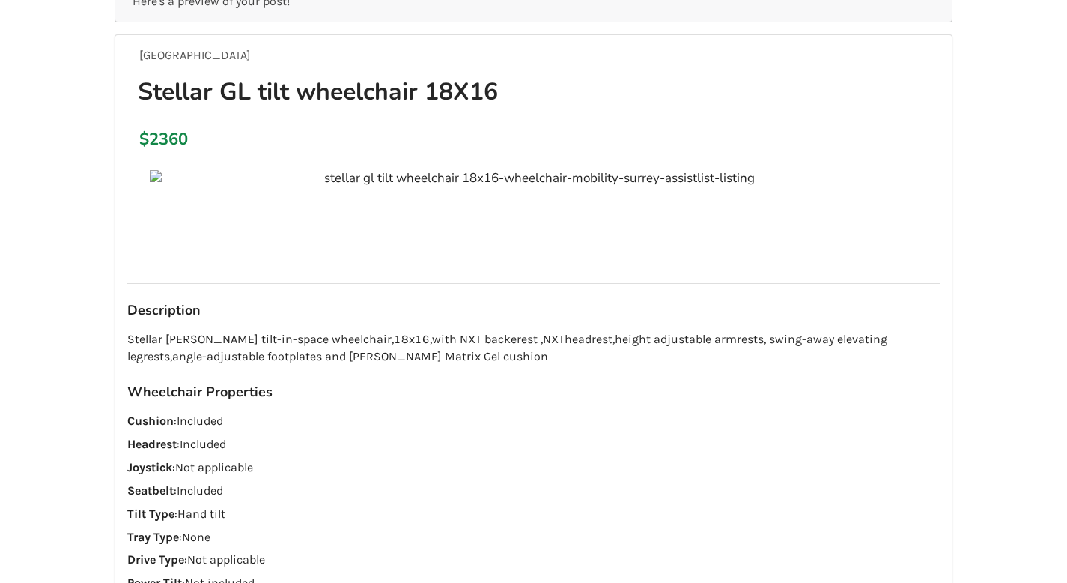
scroll to position [0, 0]
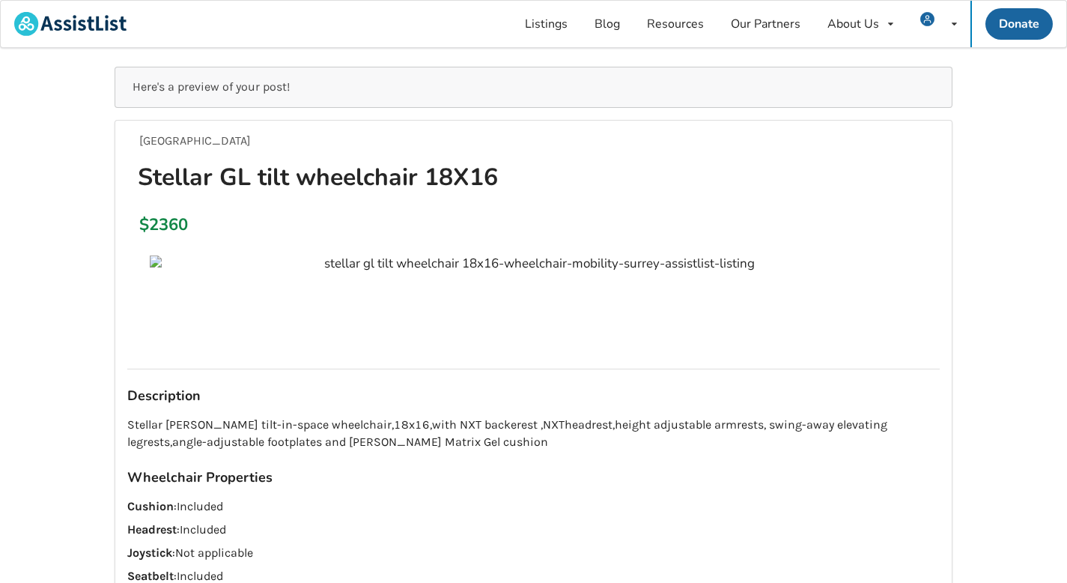
click at [160, 261] on img at bounding box center [534, 263] width 768 height 17
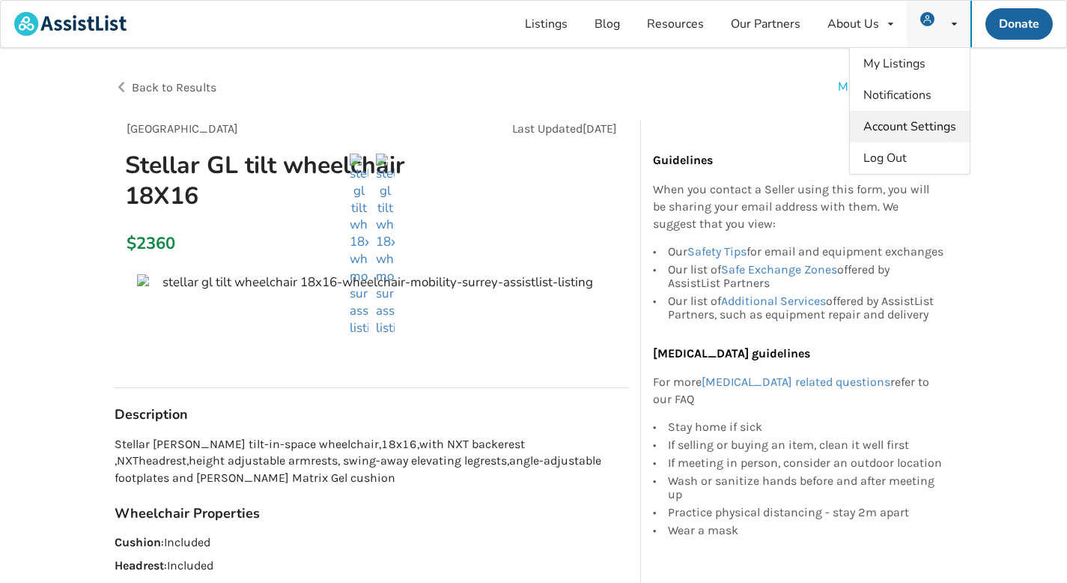
click at [920, 120] on span "Account Settings" at bounding box center [909, 126] width 93 height 16
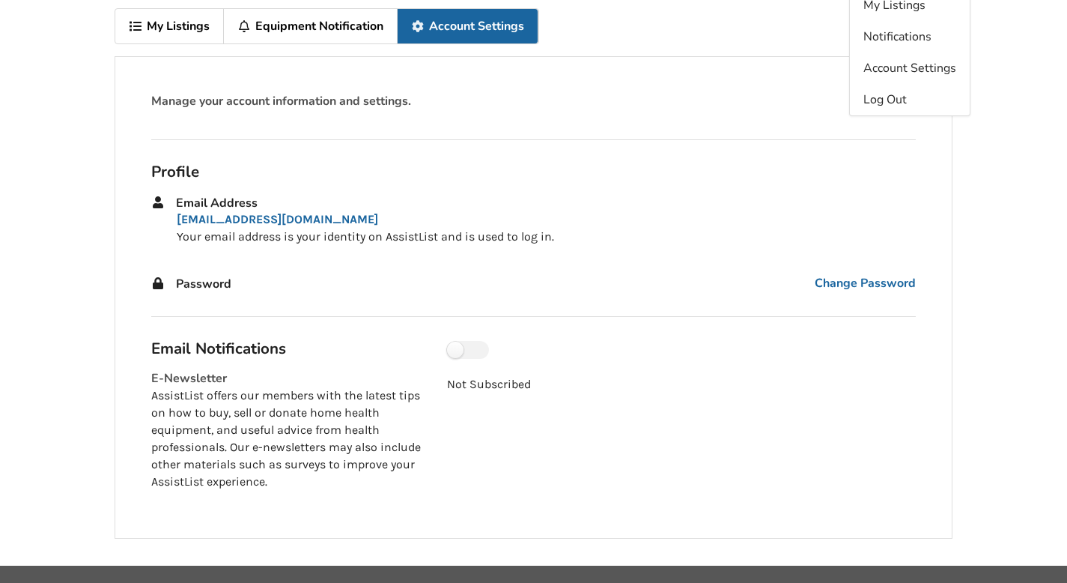
scroll to position [85, 0]
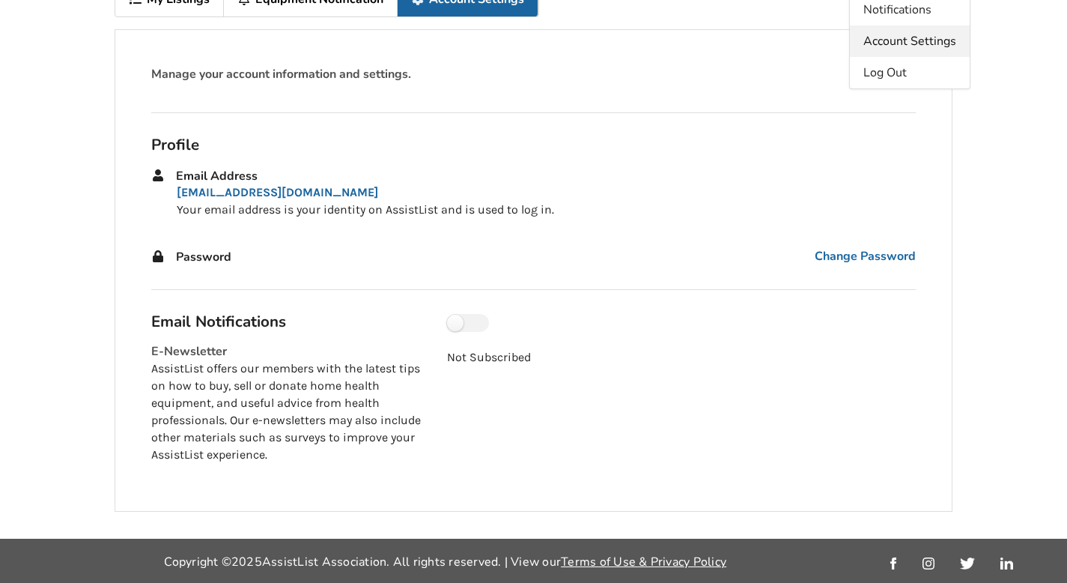
click at [890, 36] on span "Account Settings" at bounding box center [909, 41] width 93 height 16
click at [851, 258] on span "Change Password" at bounding box center [865, 256] width 101 height 17
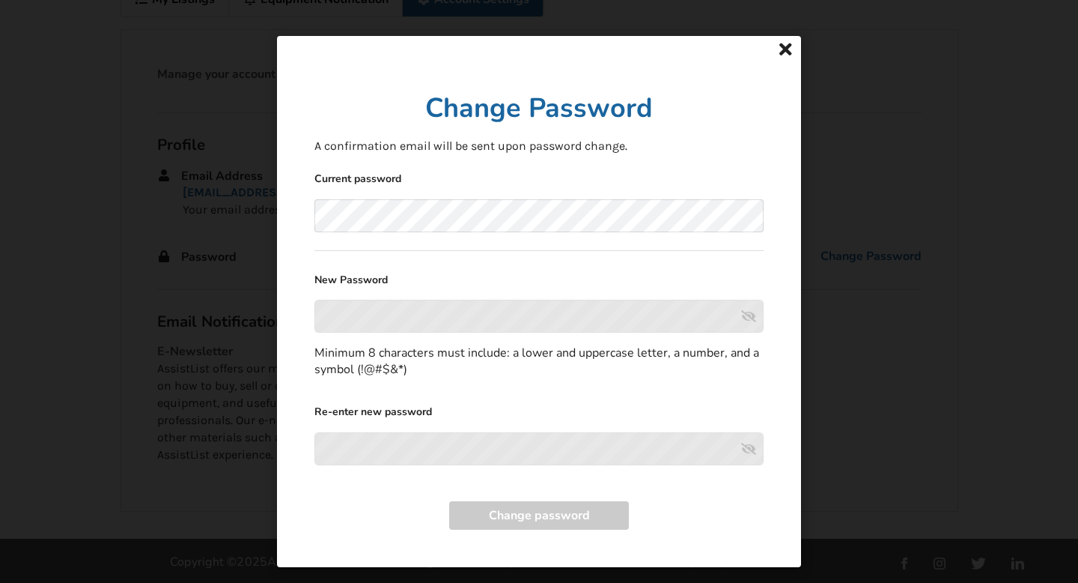
click at [780, 51] on icon at bounding box center [786, 49] width 21 height 18
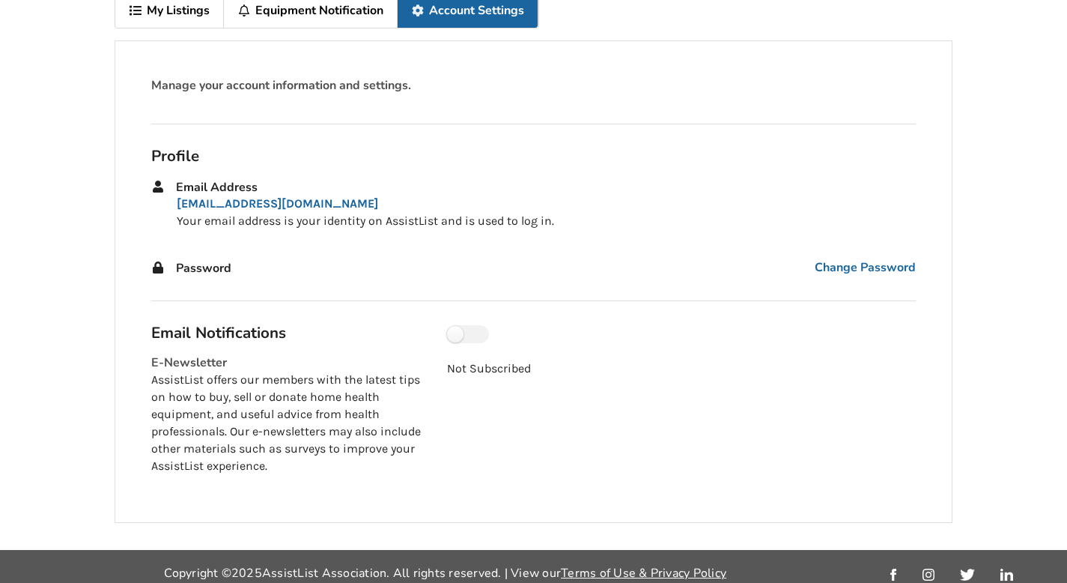
scroll to position [0, 0]
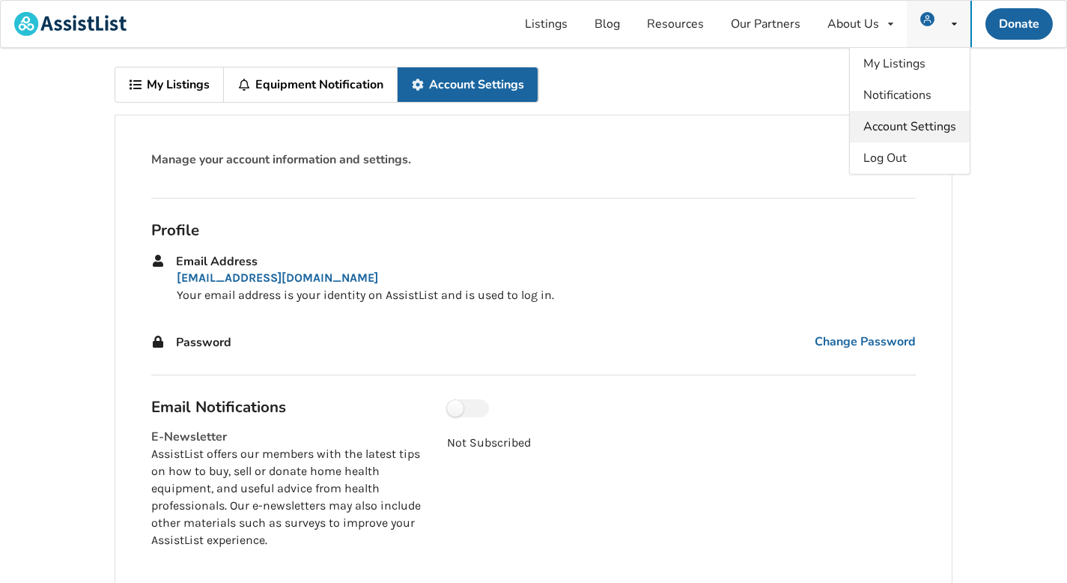
click at [916, 113] on link "Account Settings" at bounding box center [910, 126] width 120 height 31
click at [804, 133] on div "Manage your account information and settings. Profile Email Address [EMAIL_ADDR…" at bounding box center [534, 356] width 838 height 482
click at [893, 162] on span "Log Out" at bounding box center [884, 158] width 43 height 16
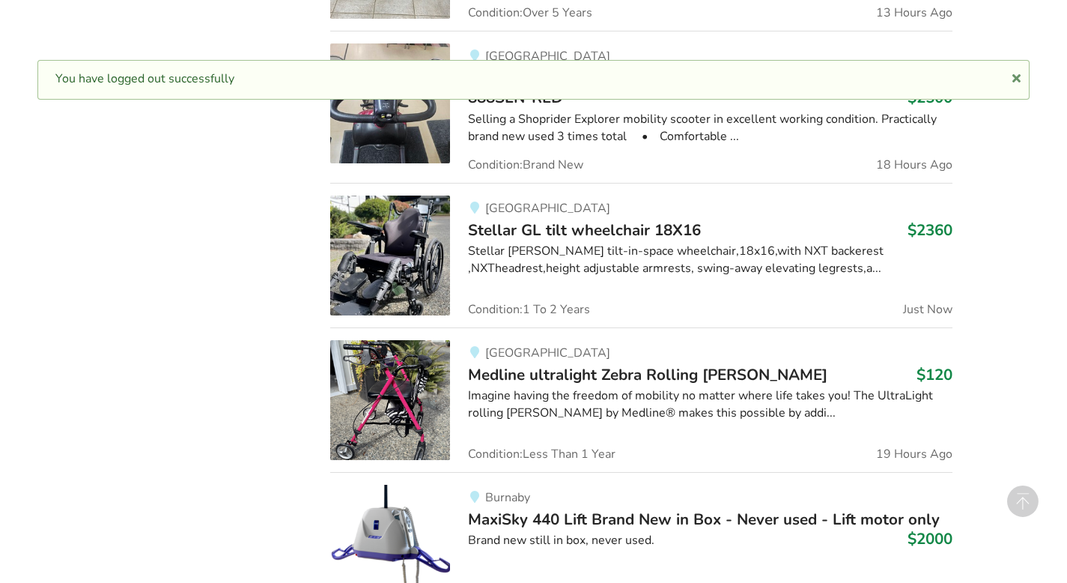
scroll to position [2253, 0]
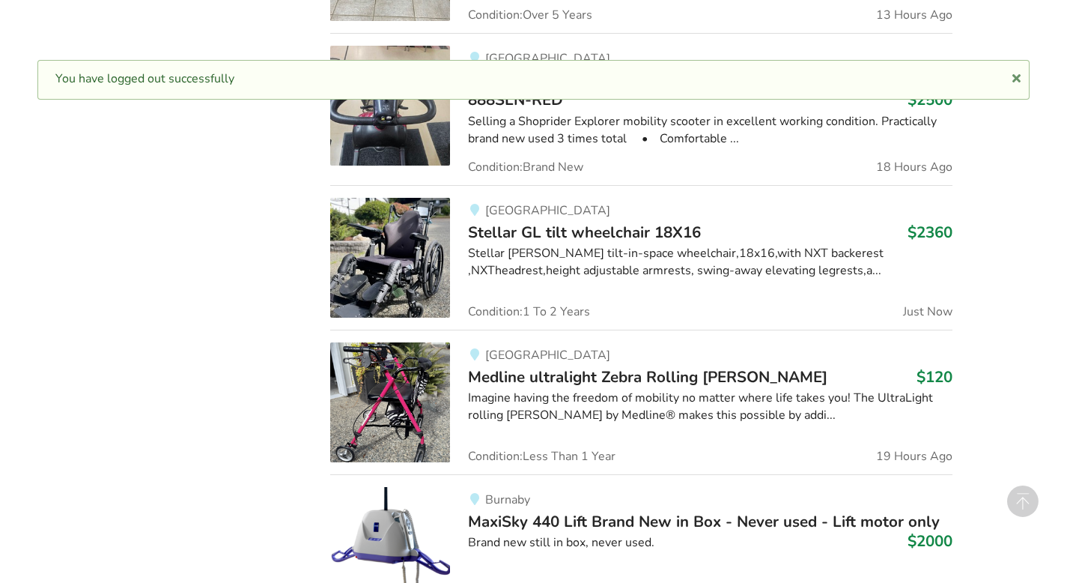
click at [402, 231] on img at bounding box center [390, 258] width 120 height 120
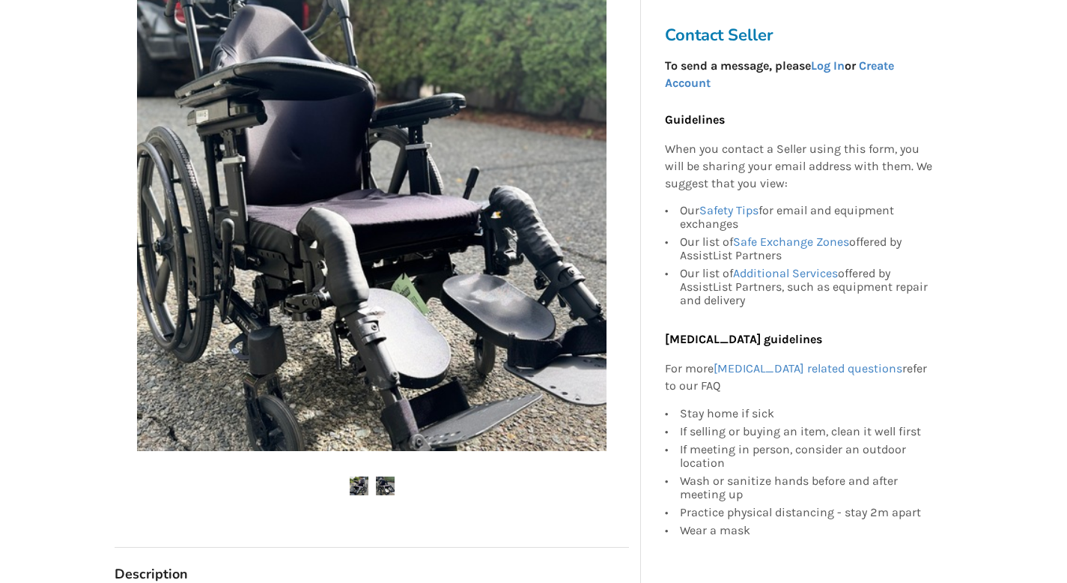
scroll to position [290, 0]
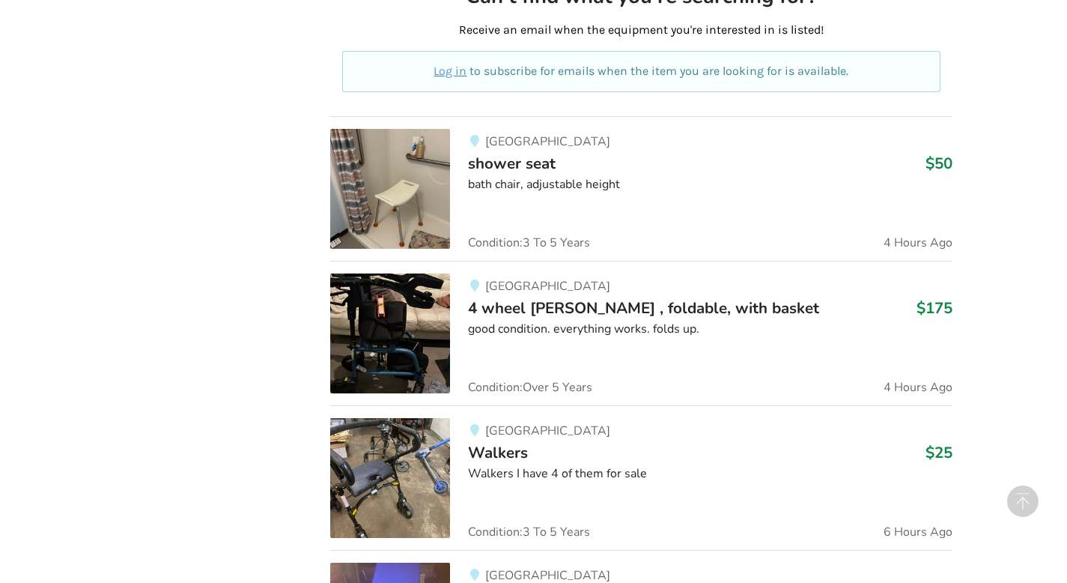
scroll to position [309, 0]
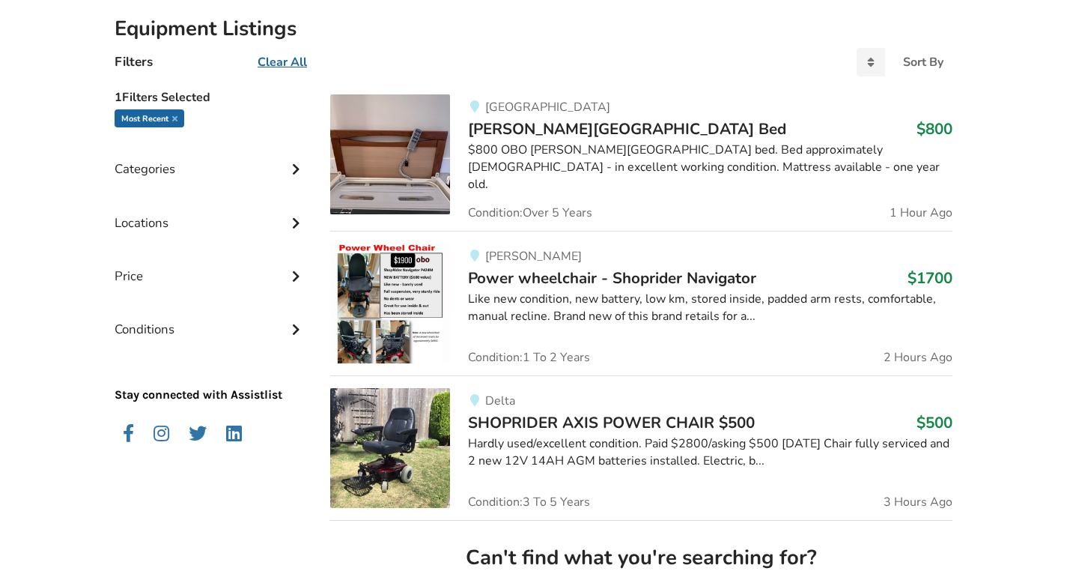
click at [398, 164] on img at bounding box center [390, 154] width 120 height 120
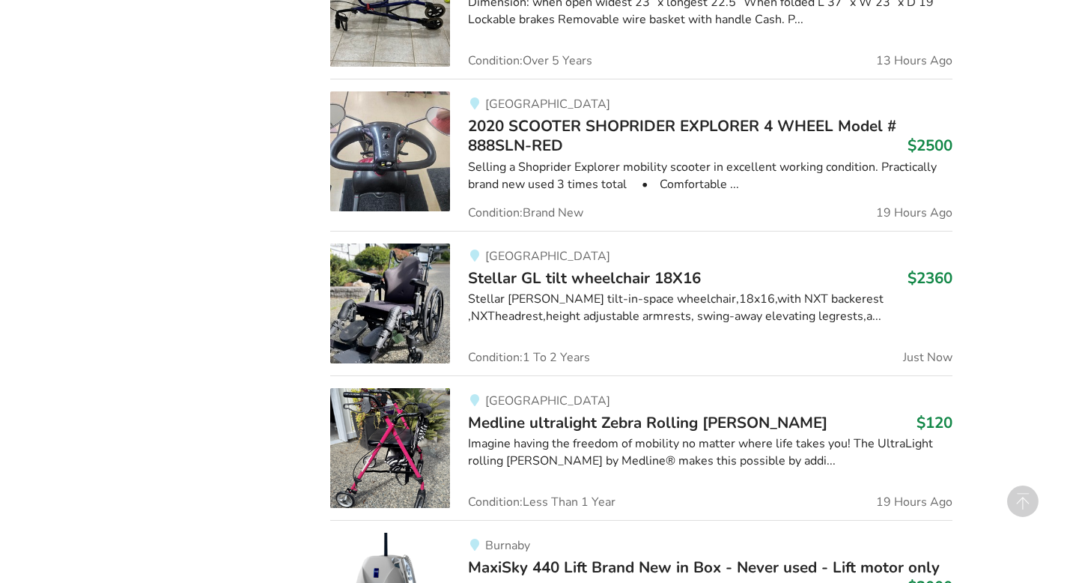
scroll to position [2209, 0]
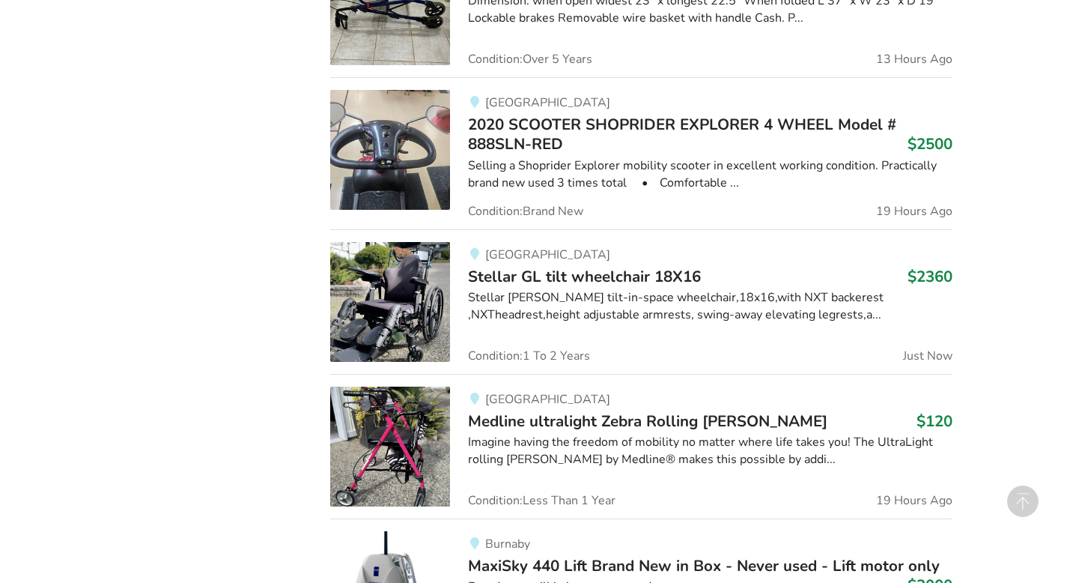
click at [401, 279] on img at bounding box center [390, 302] width 120 height 120
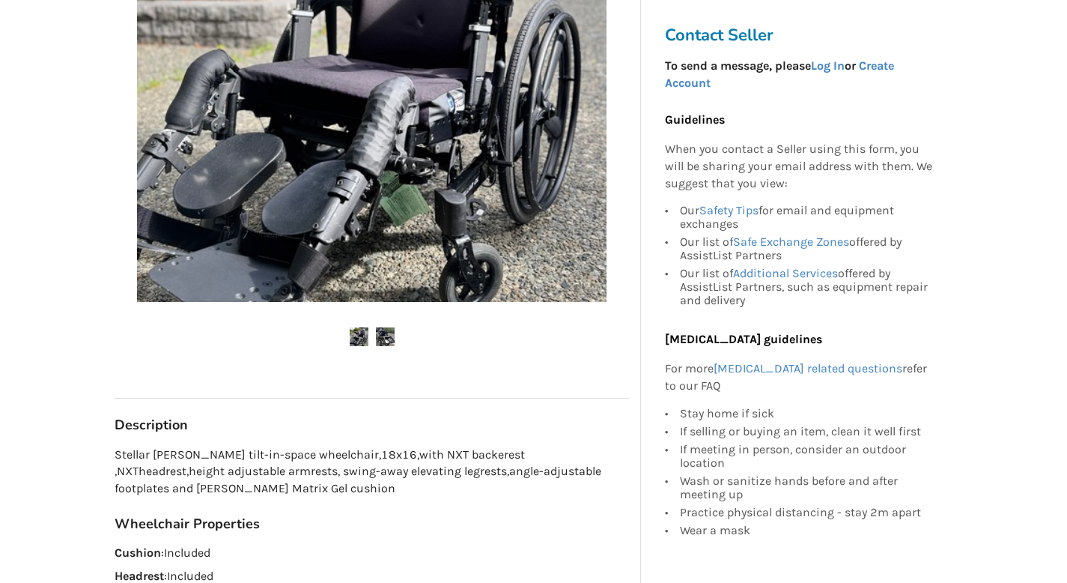
scroll to position [424, 0]
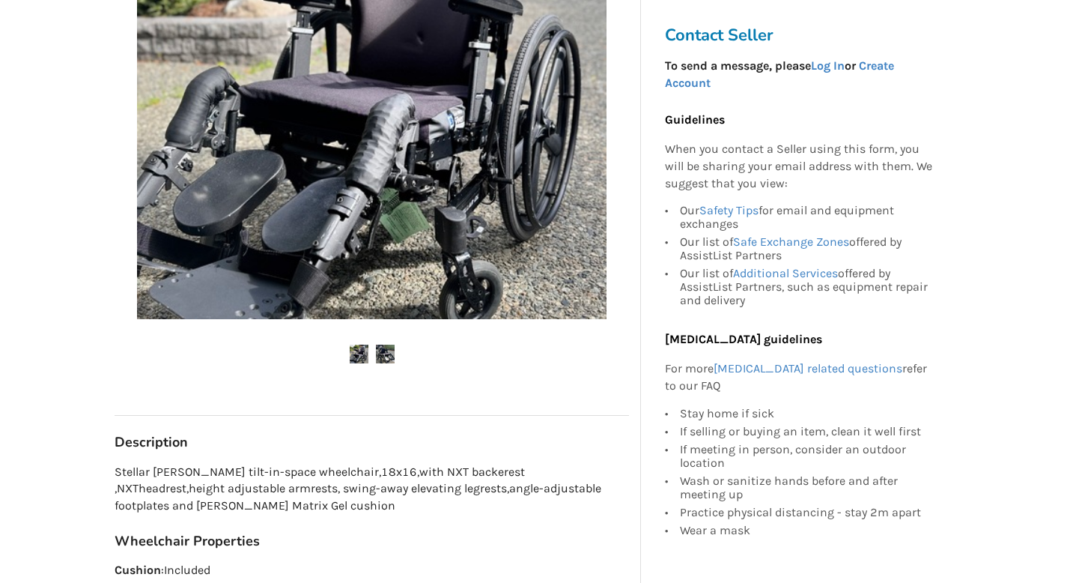
click at [389, 353] on img at bounding box center [385, 353] width 19 height 19
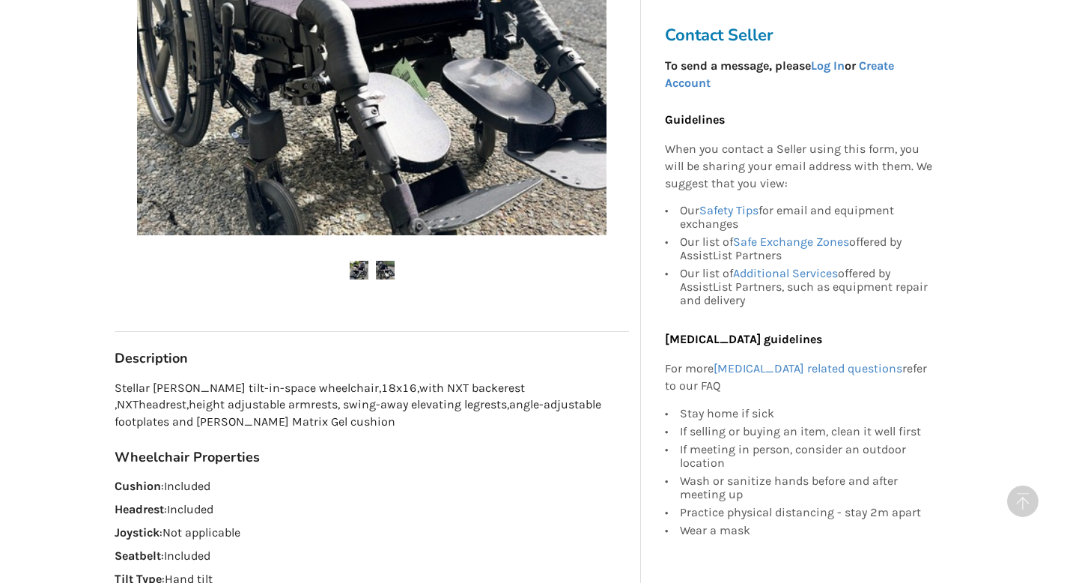
scroll to position [526, 0]
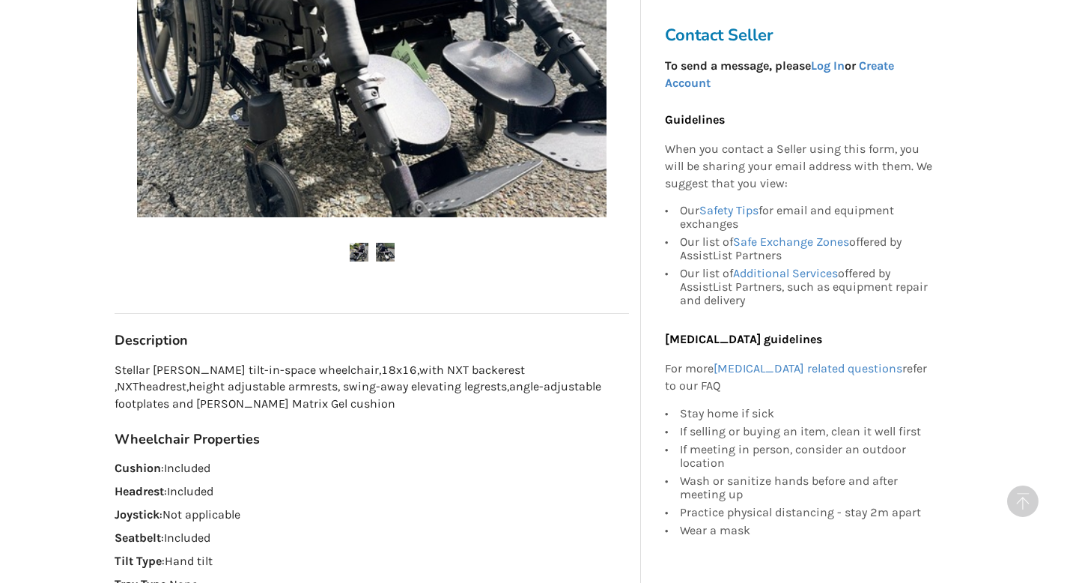
click at [357, 259] on img at bounding box center [359, 252] width 19 height 19
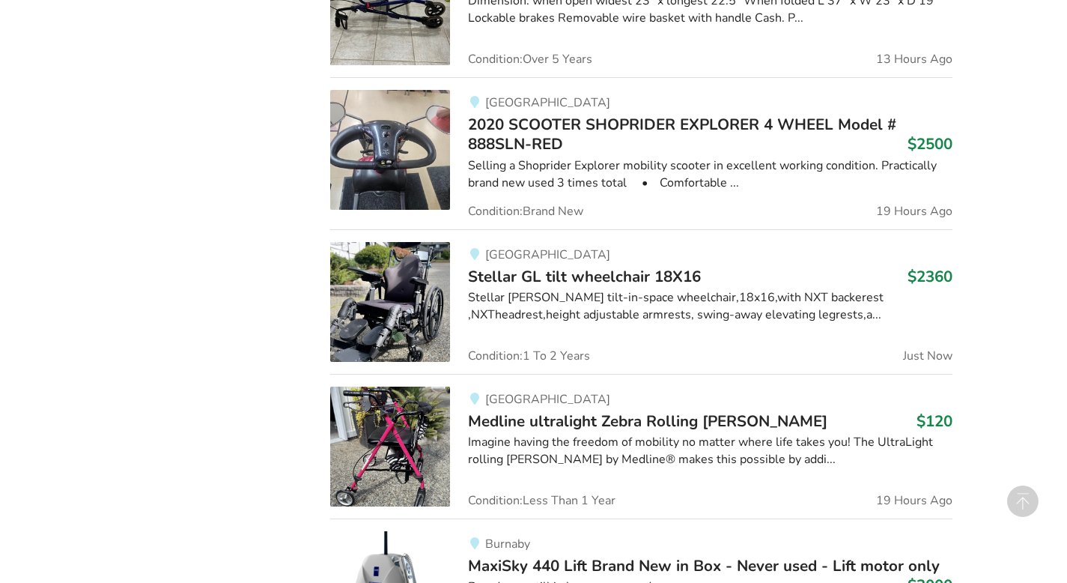
scroll to position [2210, 0]
click at [417, 303] on img at bounding box center [390, 301] width 120 height 120
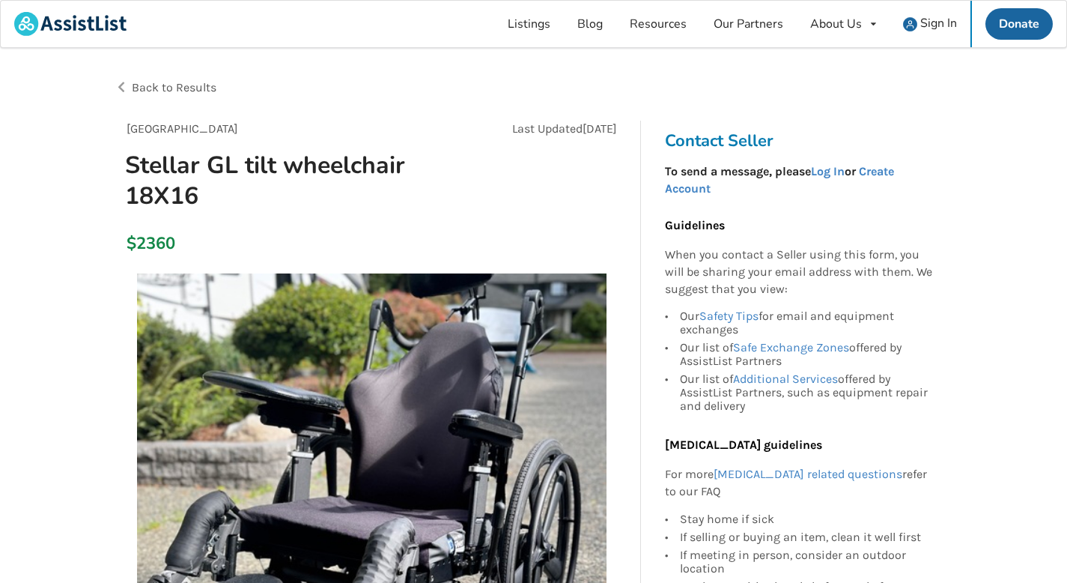
click at [434, 291] on img at bounding box center [372, 508] width 470 height 470
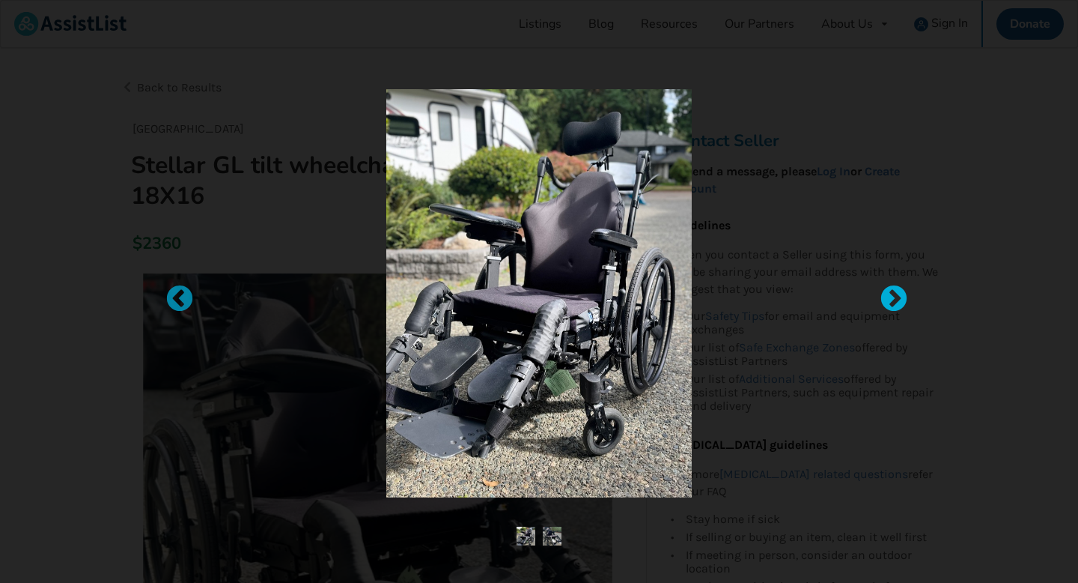
click at [894, 297] on div at bounding box center [886, 291] width 15 height 15
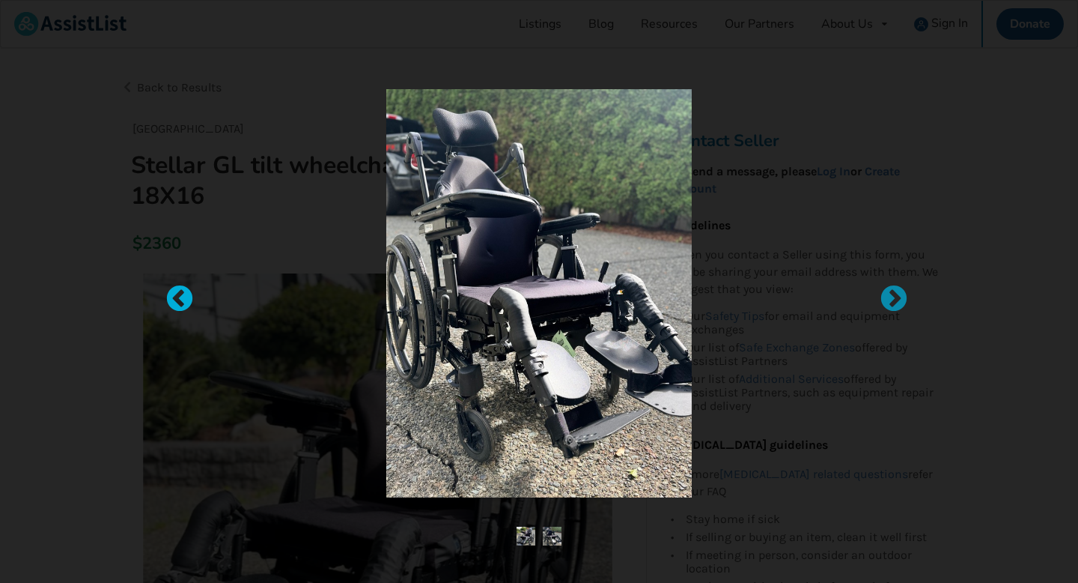
click at [180, 292] on div at bounding box center [172, 291] width 15 height 15
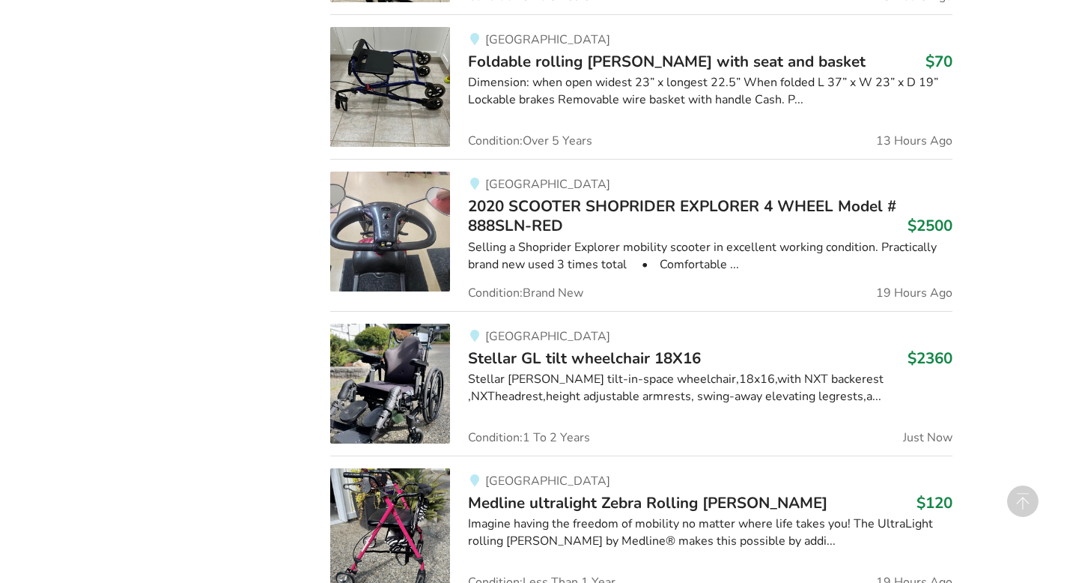
scroll to position [2145, 0]
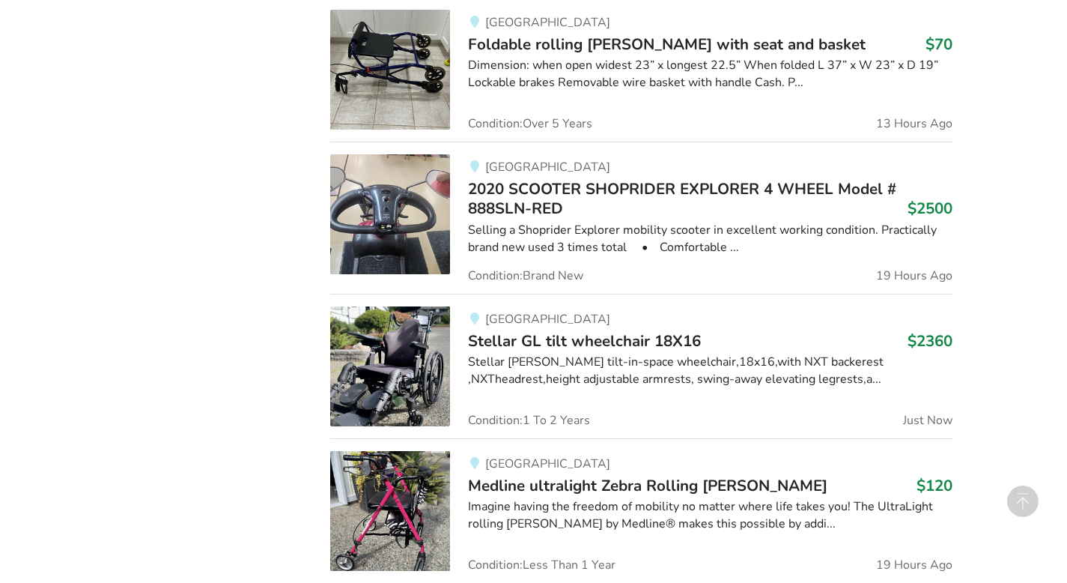
click at [443, 326] on img at bounding box center [390, 366] width 120 height 120
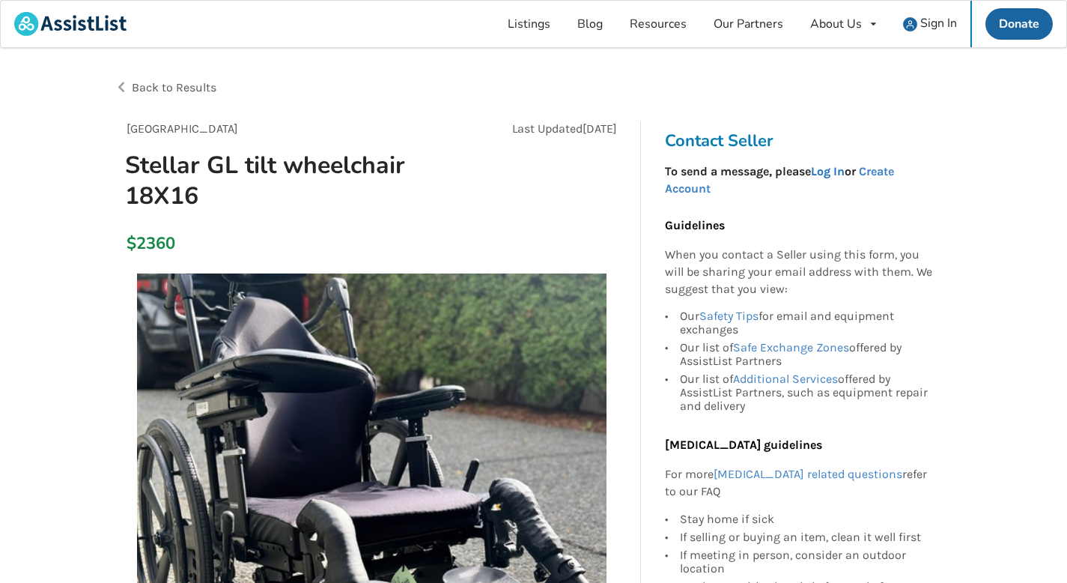
click at [838, 171] on link "Log In" at bounding box center [828, 171] width 34 height 14
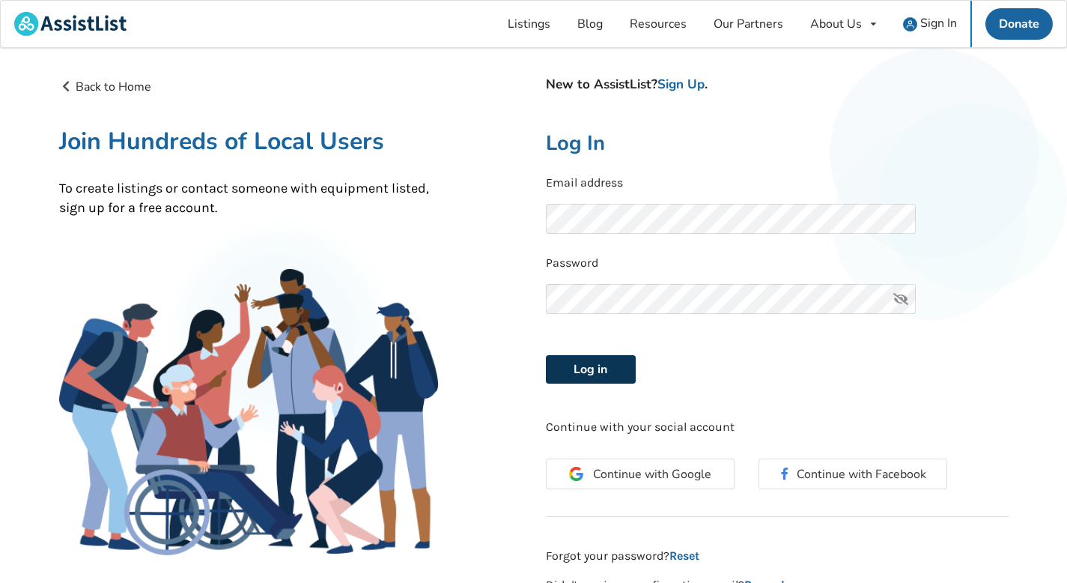
click at [602, 372] on button "Log in" at bounding box center [591, 369] width 90 height 28
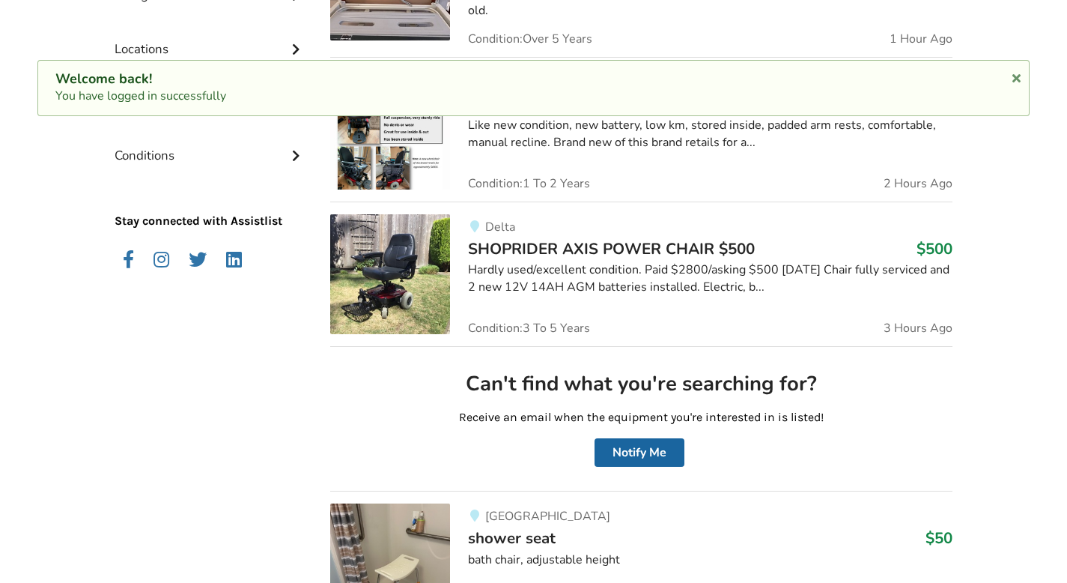
scroll to position [363, 0]
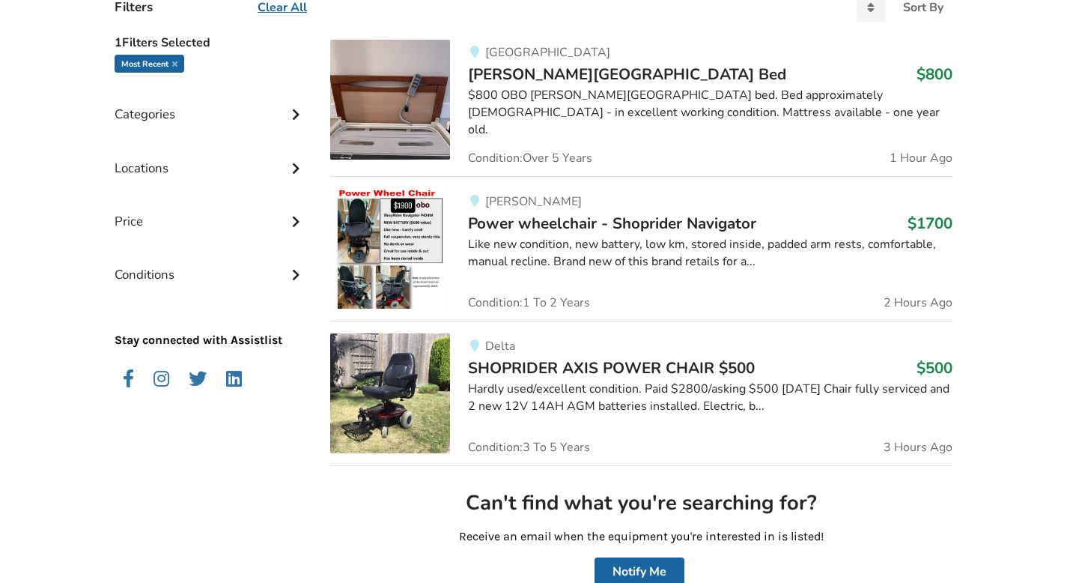
click at [1016, 73] on icon at bounding box center [1016, 76] width 14 height 12
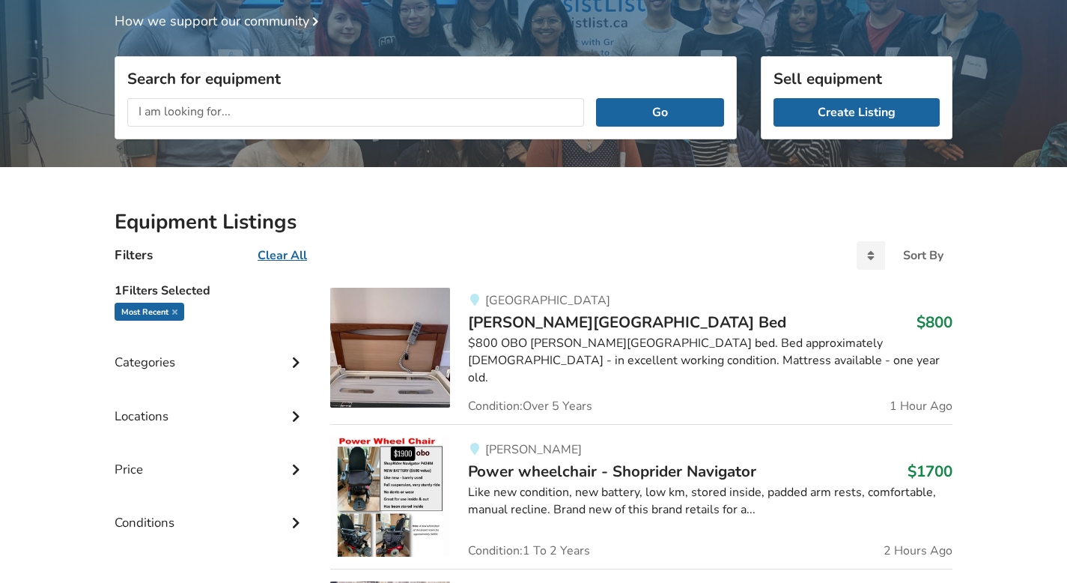
scroll to position [0, 0]
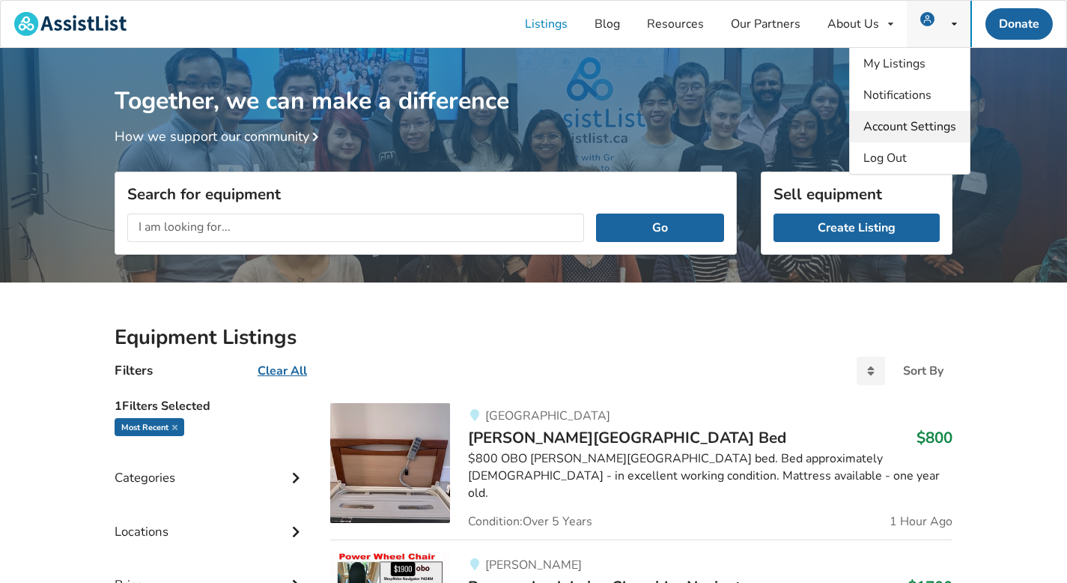
click at [915, 127] on span "Account Settings" at bounding box center [909, 126] width 93 height 16
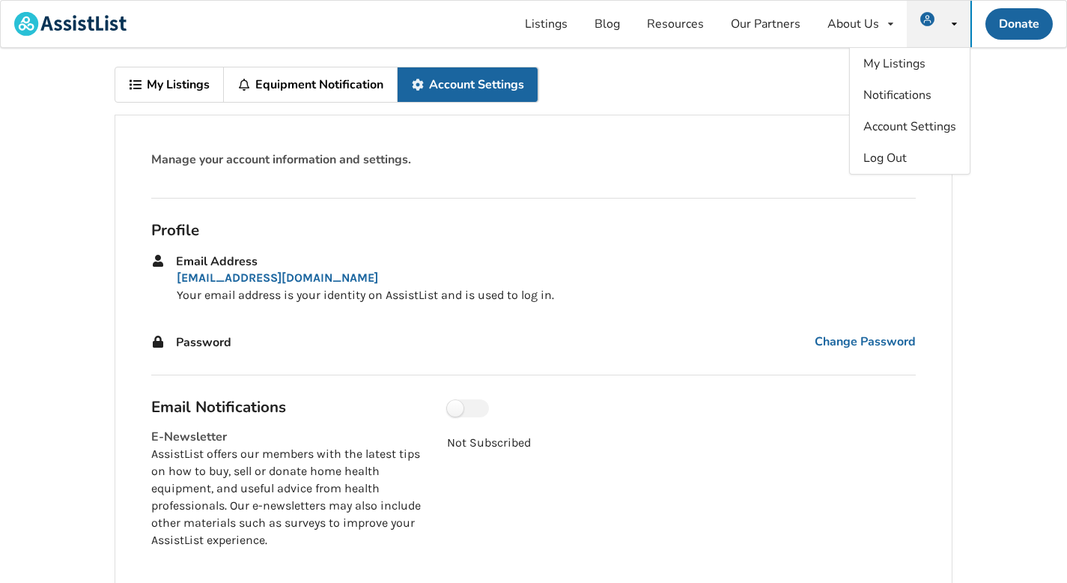
click at [933, 26] on img at bounding box center [927, 19] width 14 height 14
click at [886, 165] on span "Log Out" at bounding box center [884, 158] width 43 height 16
